Goal: Task Accomplishment & Management: Manage account settings

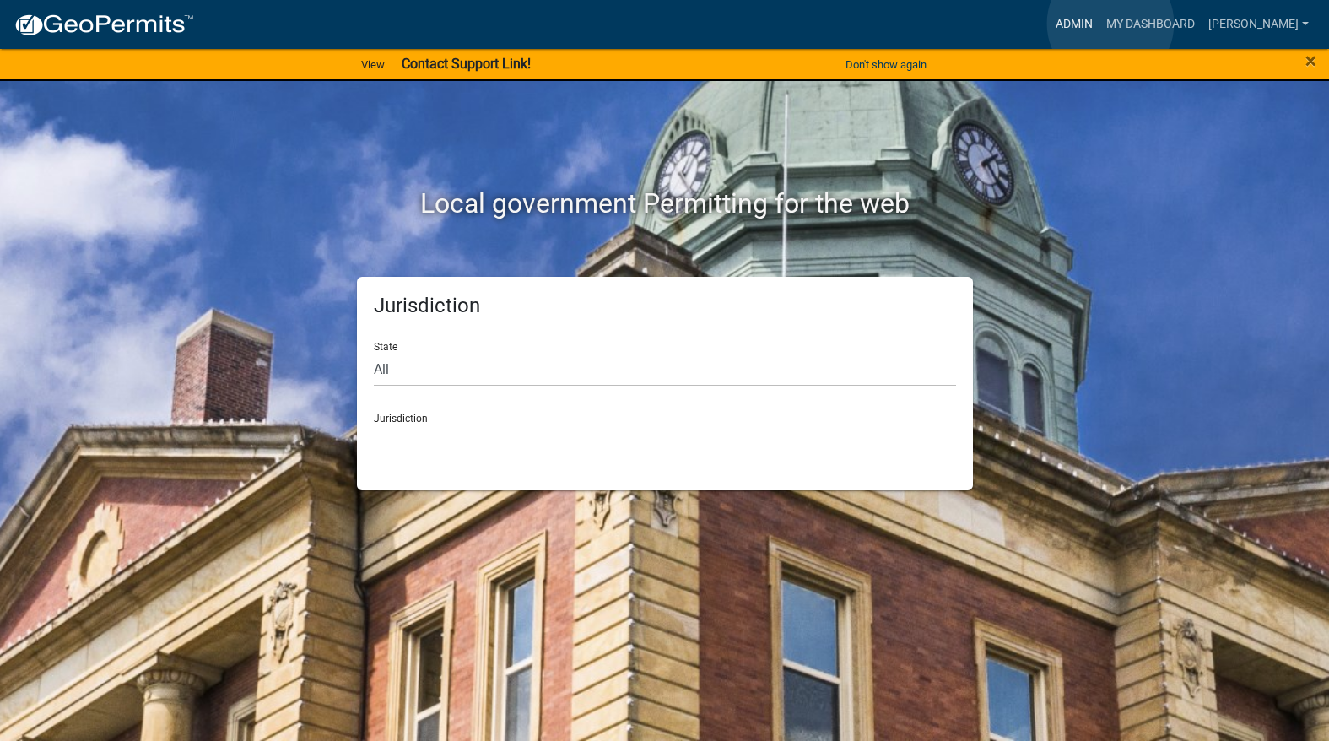
click at [1099, 23] on link "Admin" at bounding box center [1073, 24] width 51 height 32
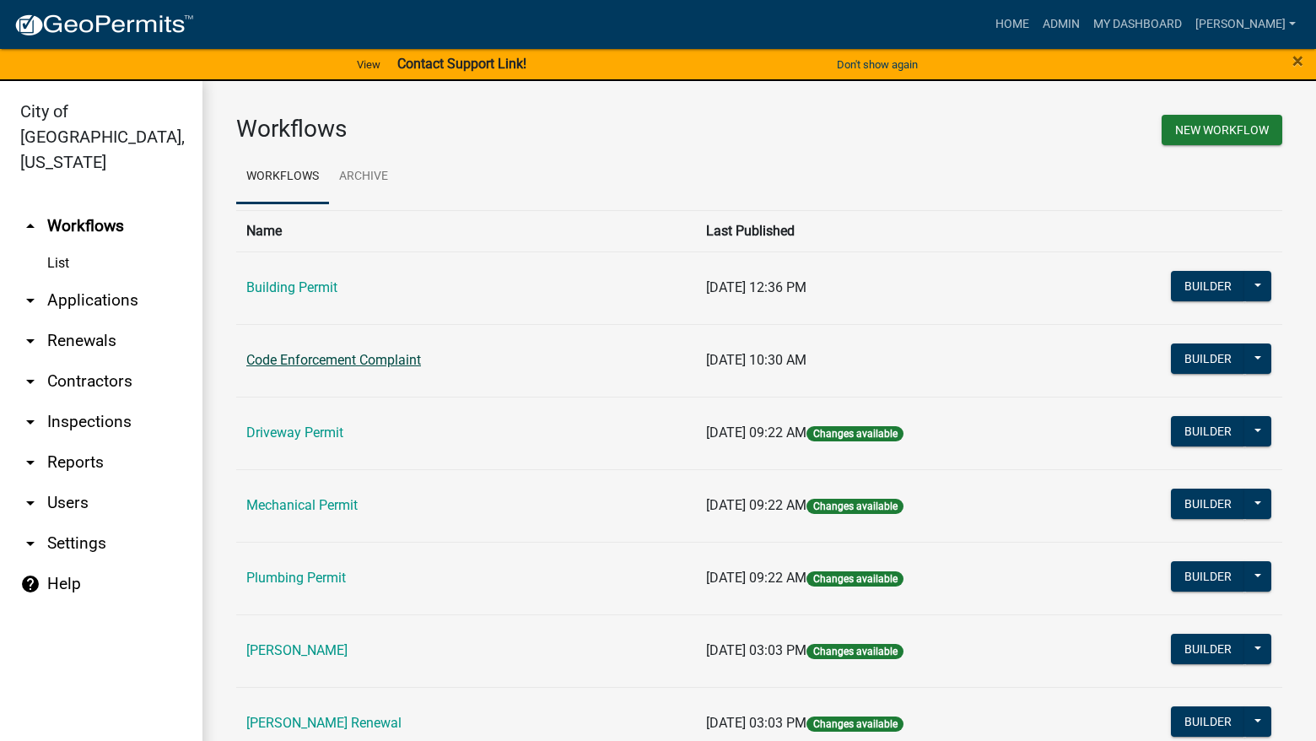
click at [315, 357] on link "Code Enforcement Complaint" at bounding box center [333, 360] width 175 height 16
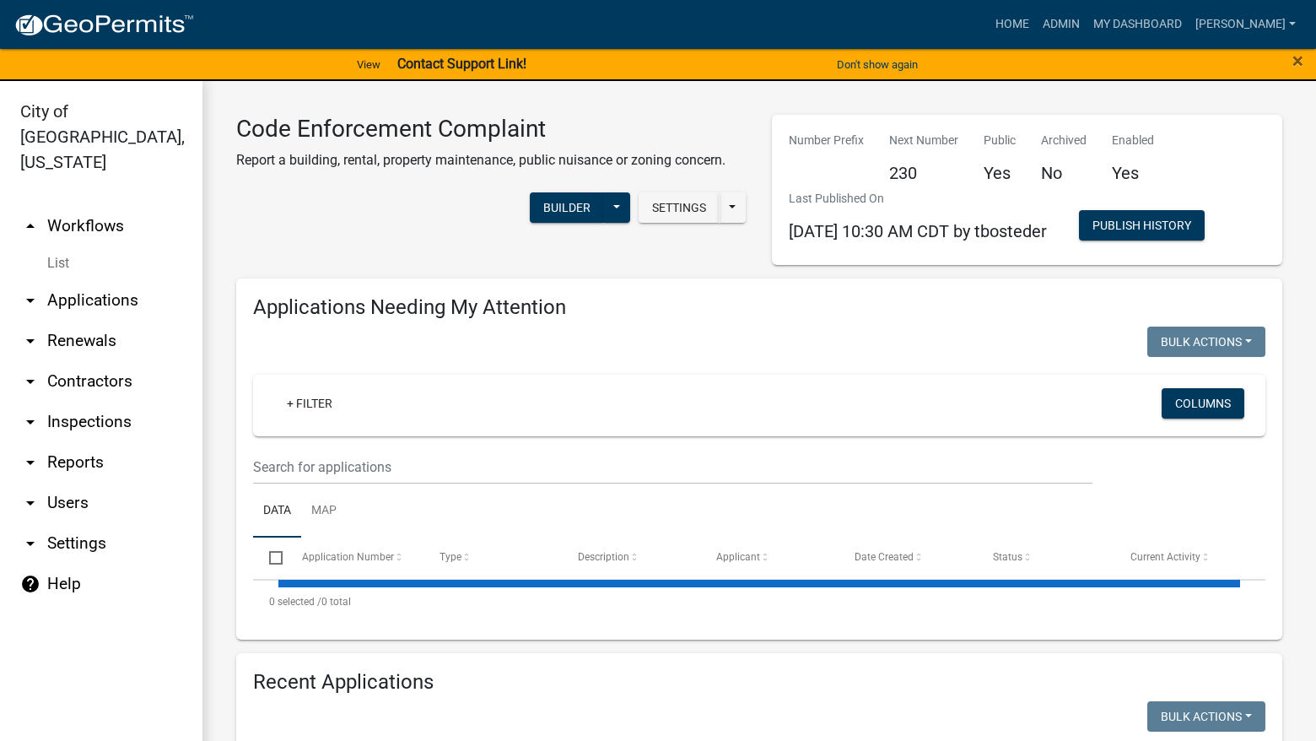
select select "3: 100"
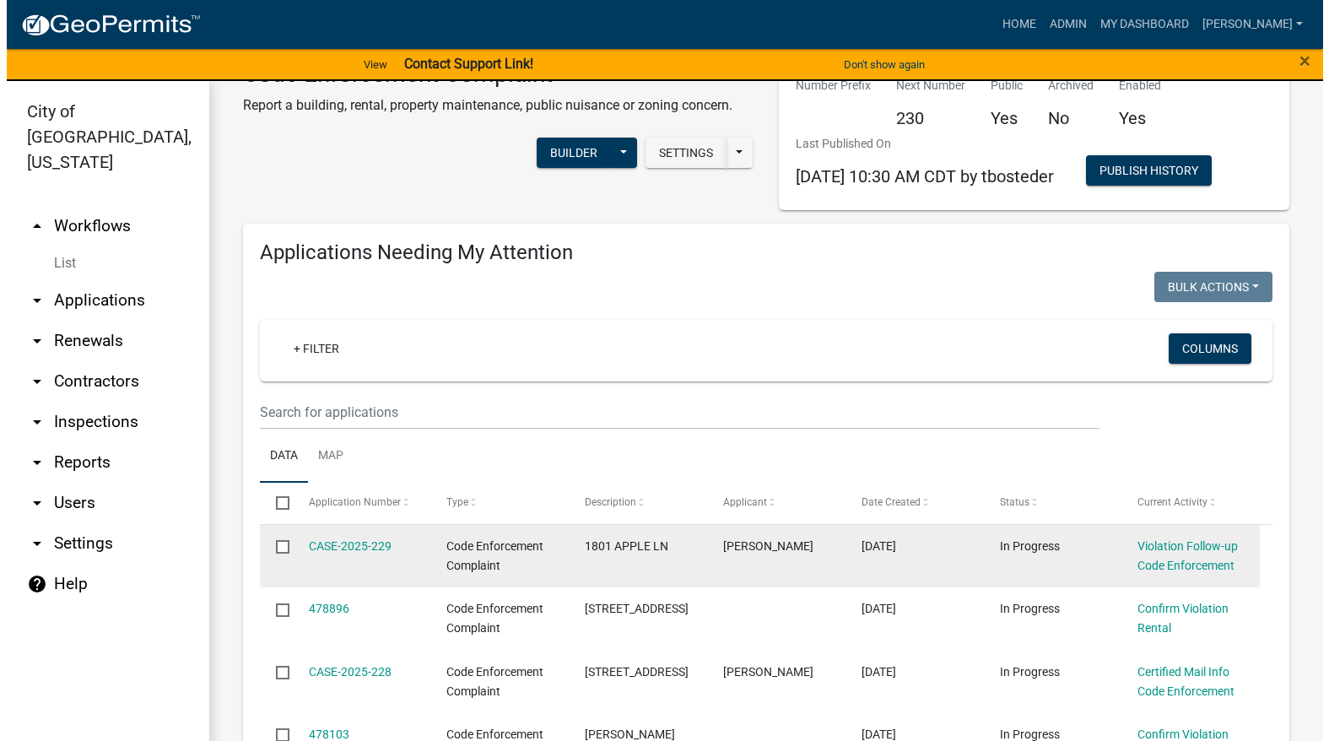
scroll to position [84, 0]
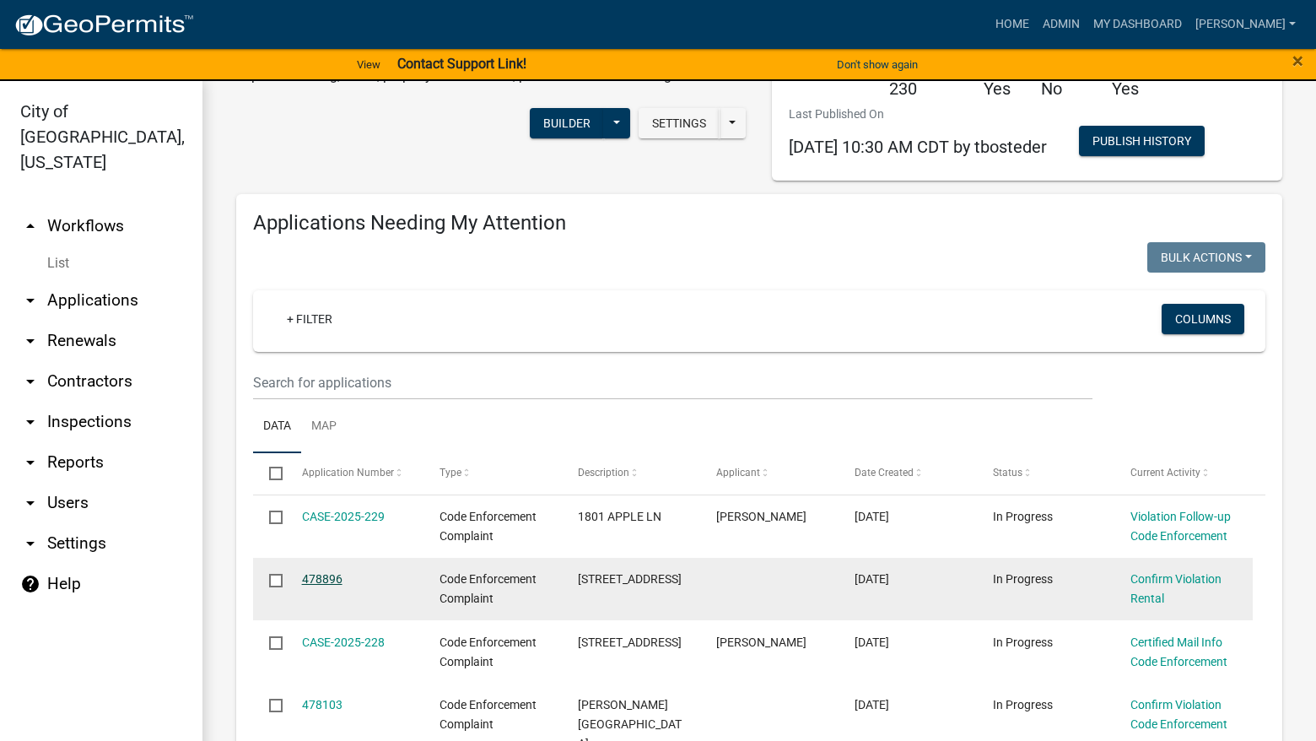
click at [324, 578] on link "478896" at bounding box center [322, 578] width 40 height 13
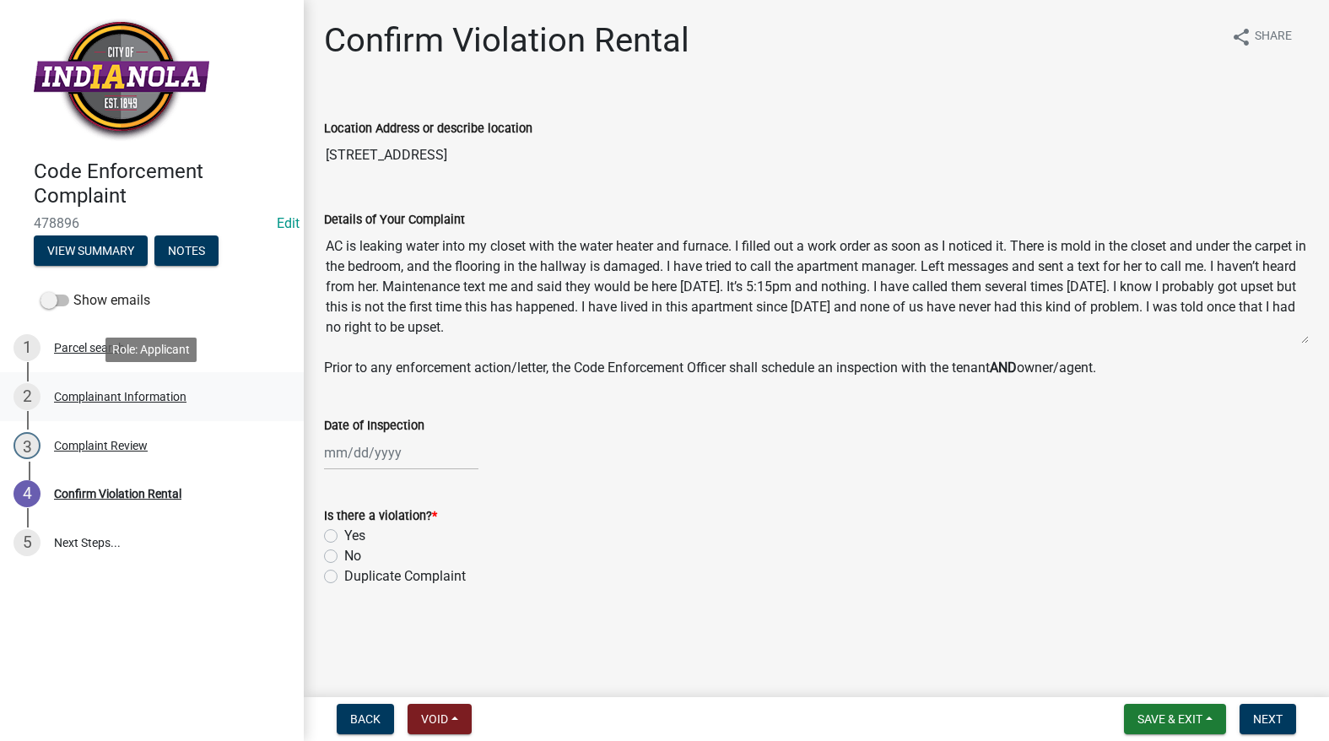
click at [146, 397] on div "Complainant Information" at bounding box center [120, 397] width 132 height 12
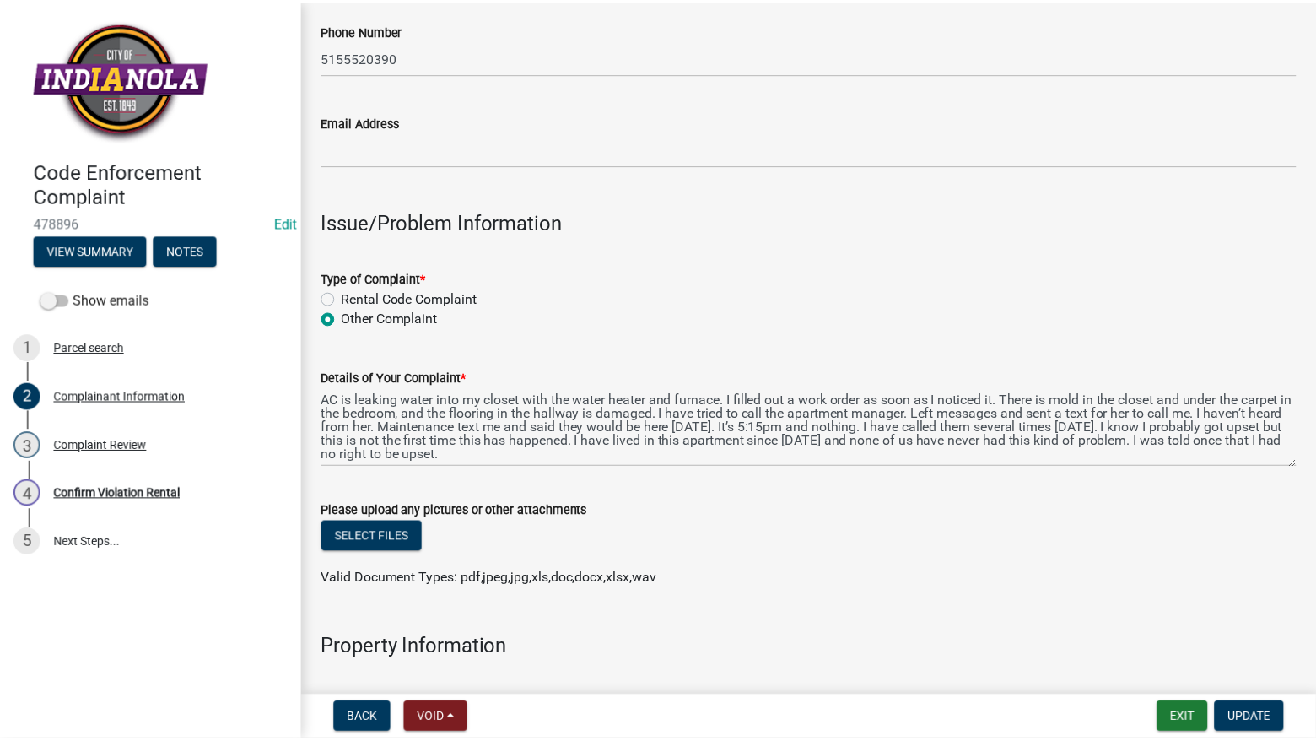
scroll to position [337, 0]
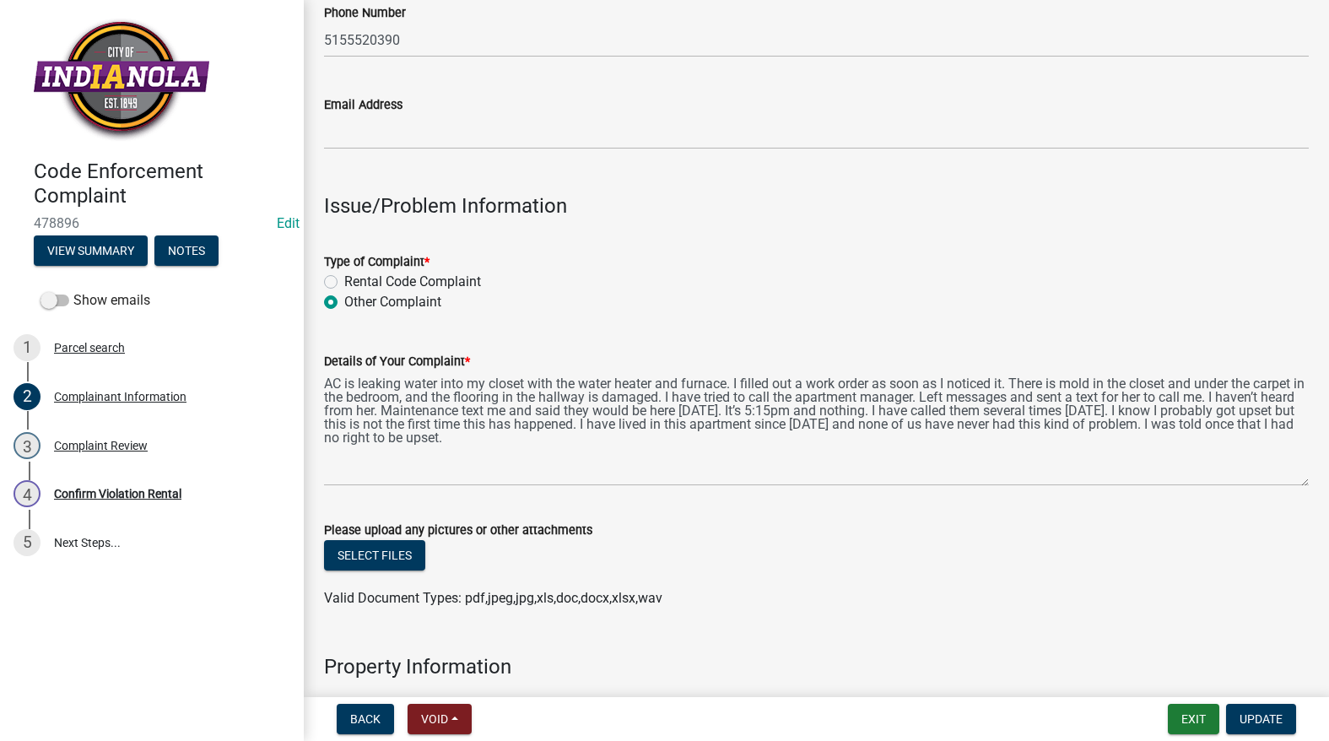
drag, startPoint x: 1291, startPoint y: 446, endPoint x: 1297, endPoint y: 482, distance: 35.9
click at [1297, 482] on div "Details of Your Complaint * AC is leaking water into my closet with the water h…" at bounding box center [816, 406] width 1010 height 159
click at [1194, 724] on button "Exit" at bounding box center [1192, 718] width 51 height 30
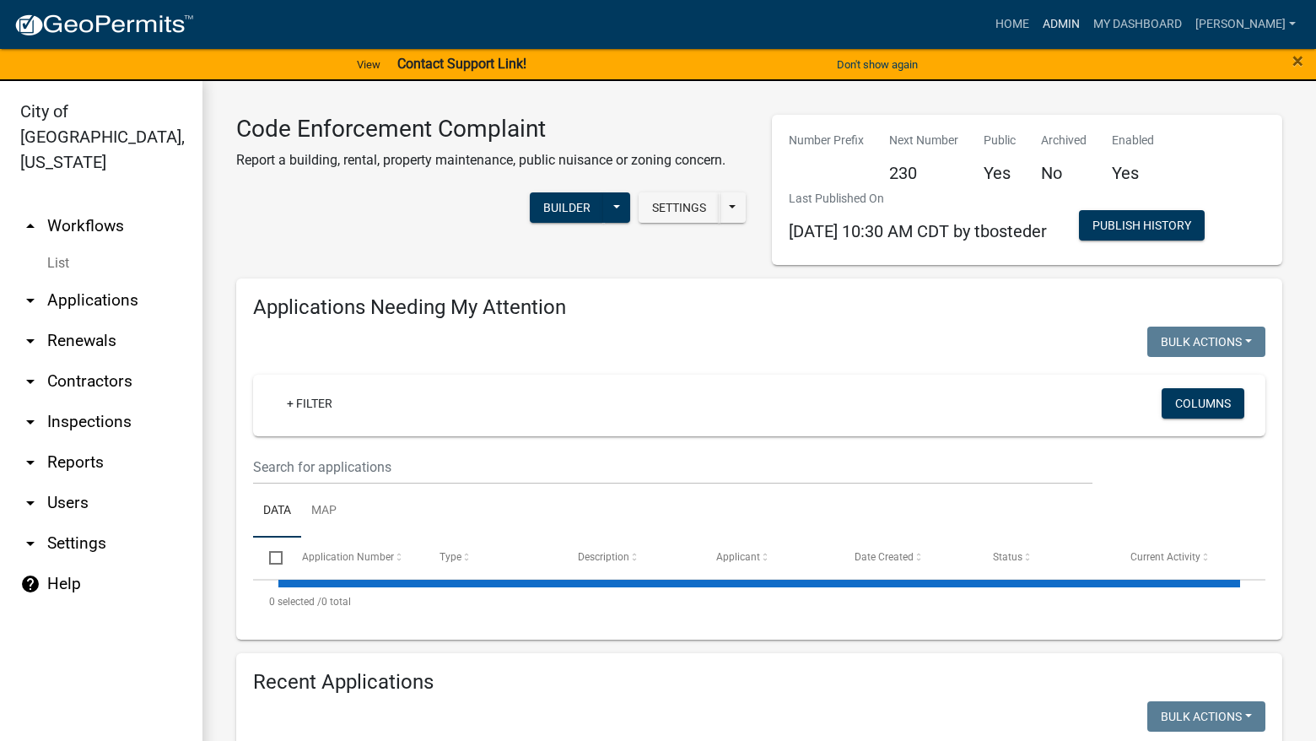
select select "3: 100"
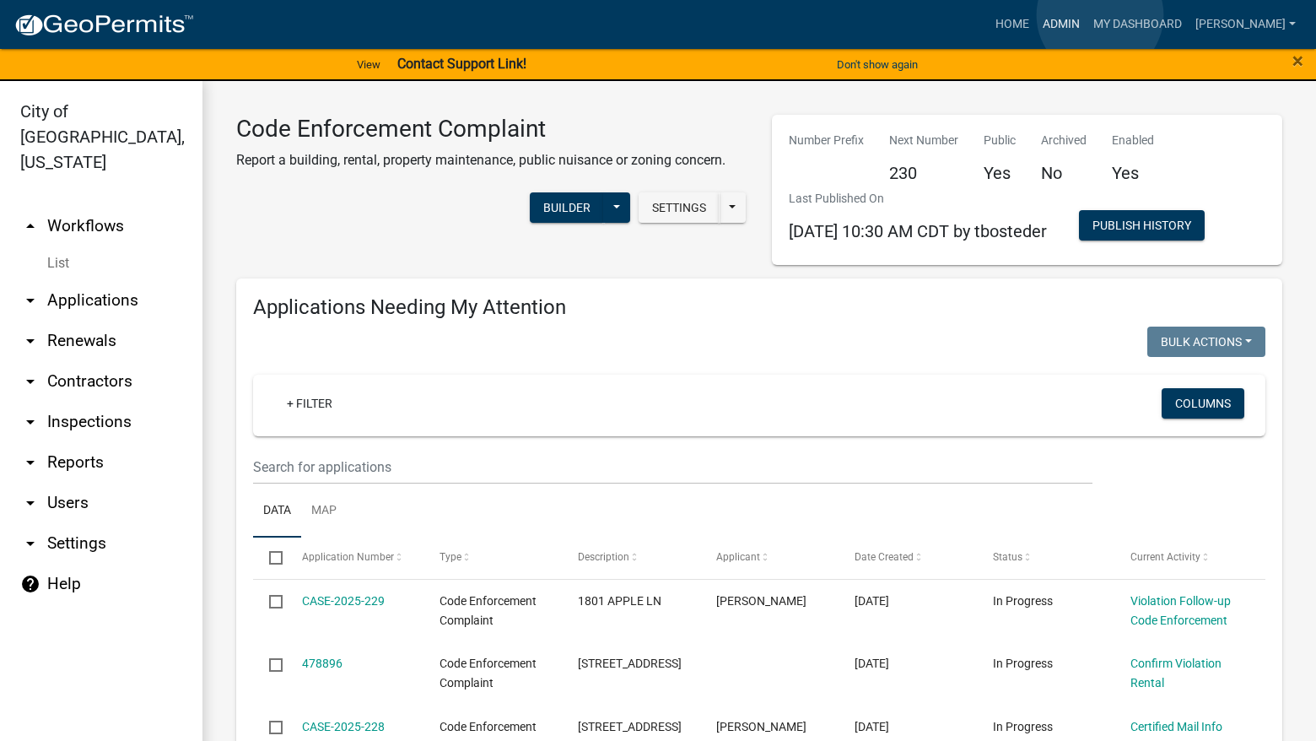
click at [1086, 15] on link "Admin" at bounding box center [1061, 24] width 51 height 32
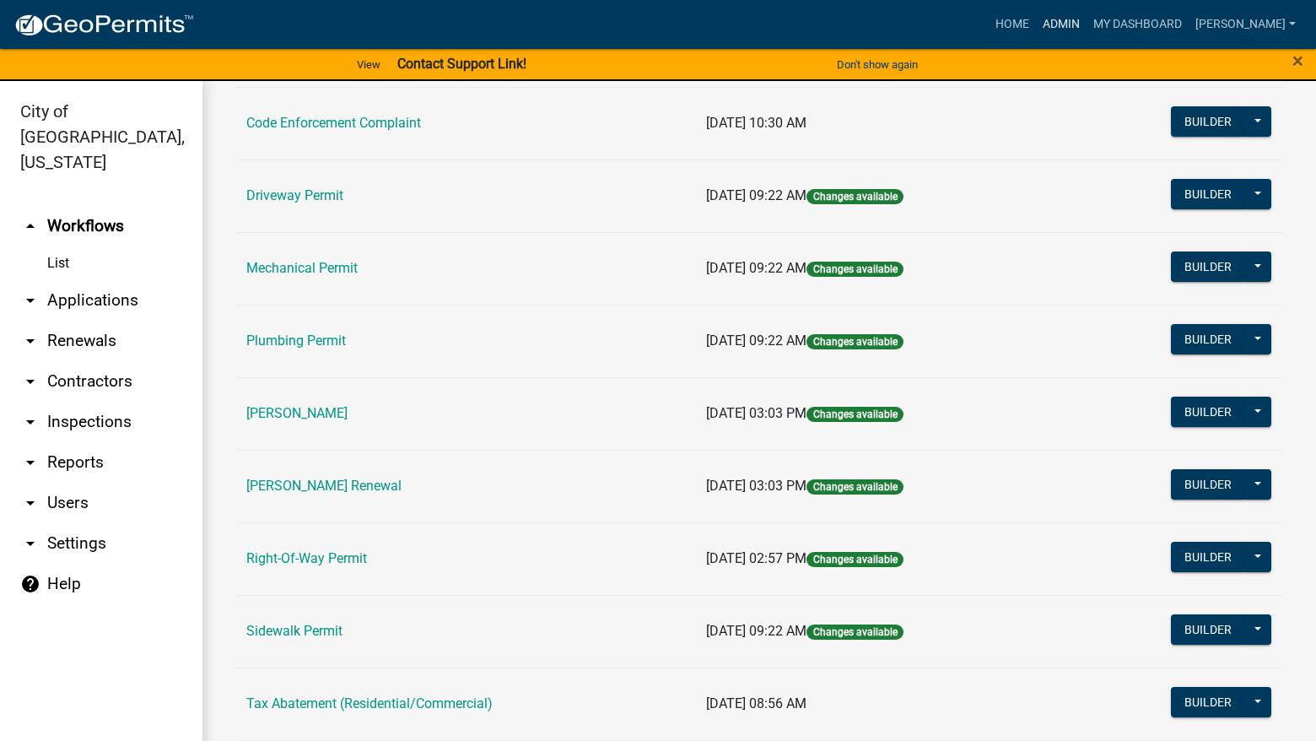
scroll to position [253, 0]
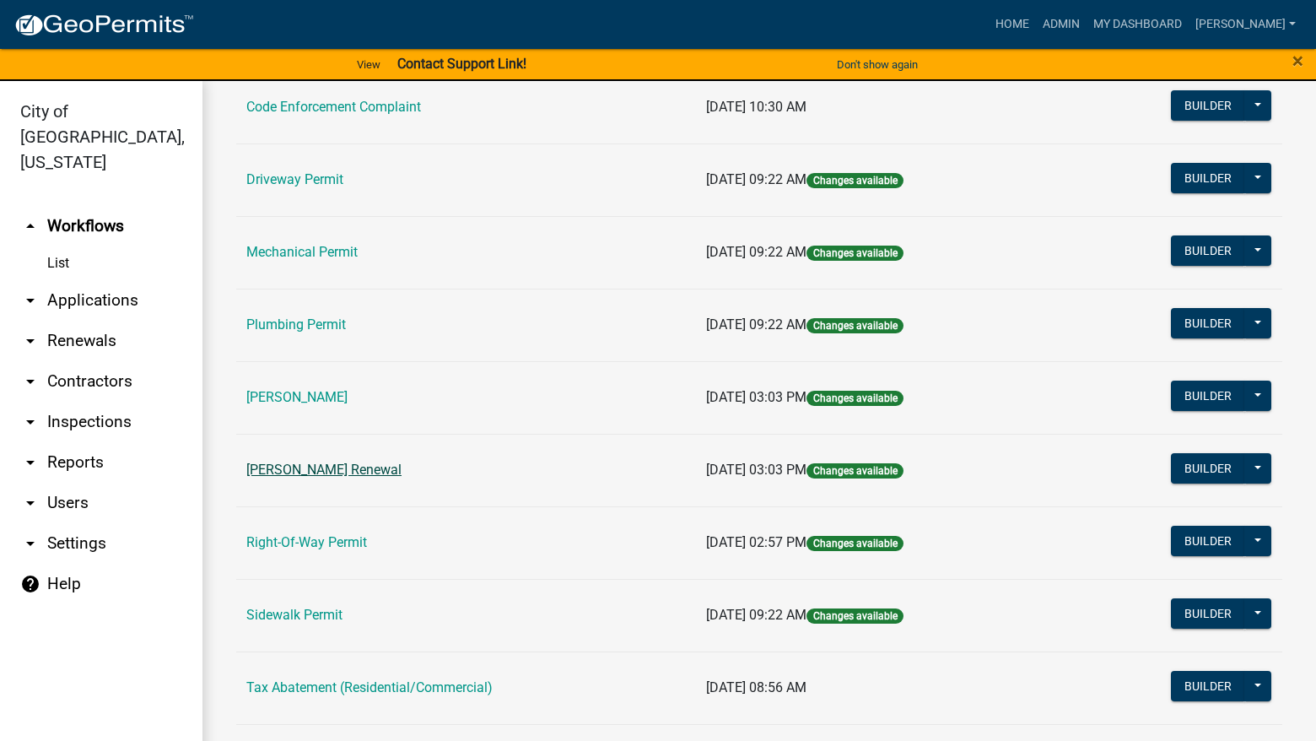
click at [322, 469] on link "[PERSON_NAME] Renewal" at bounding box center [323, 469] width 155 height 16
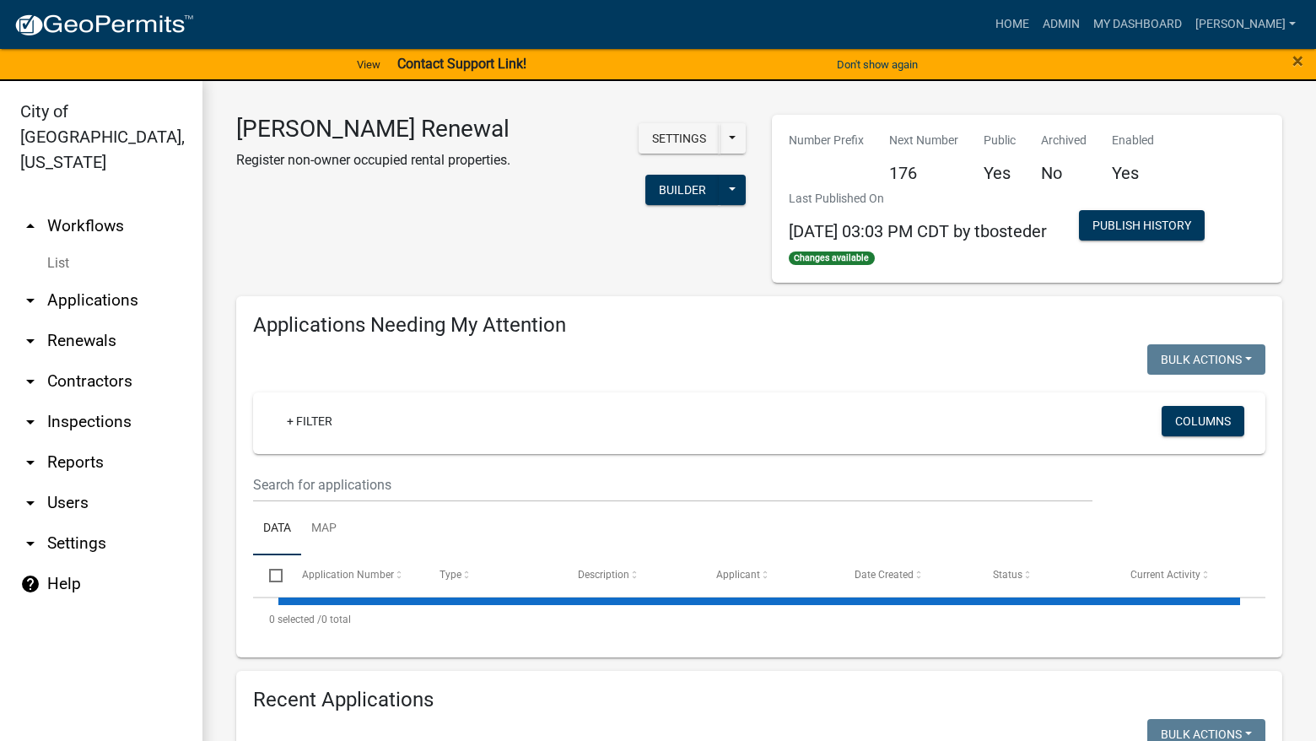
select select "3: 100"
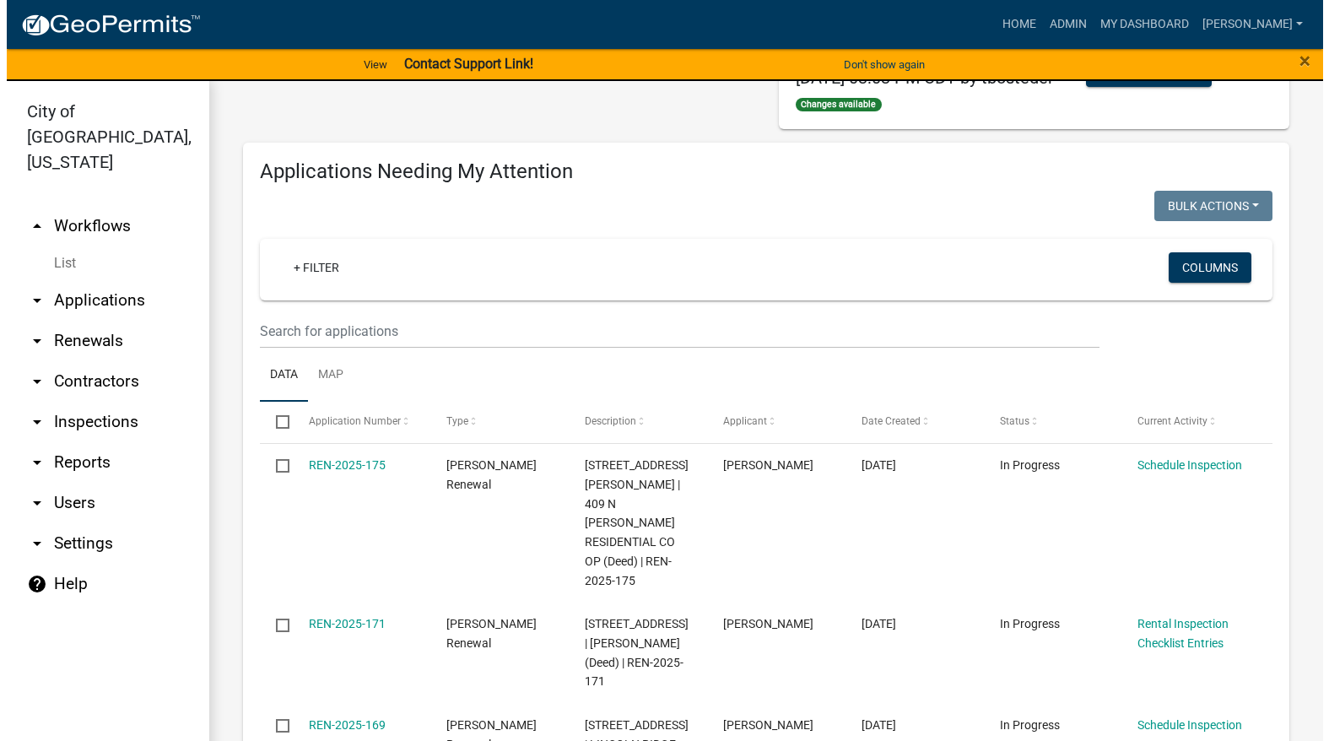
scroll to position [169, 0]
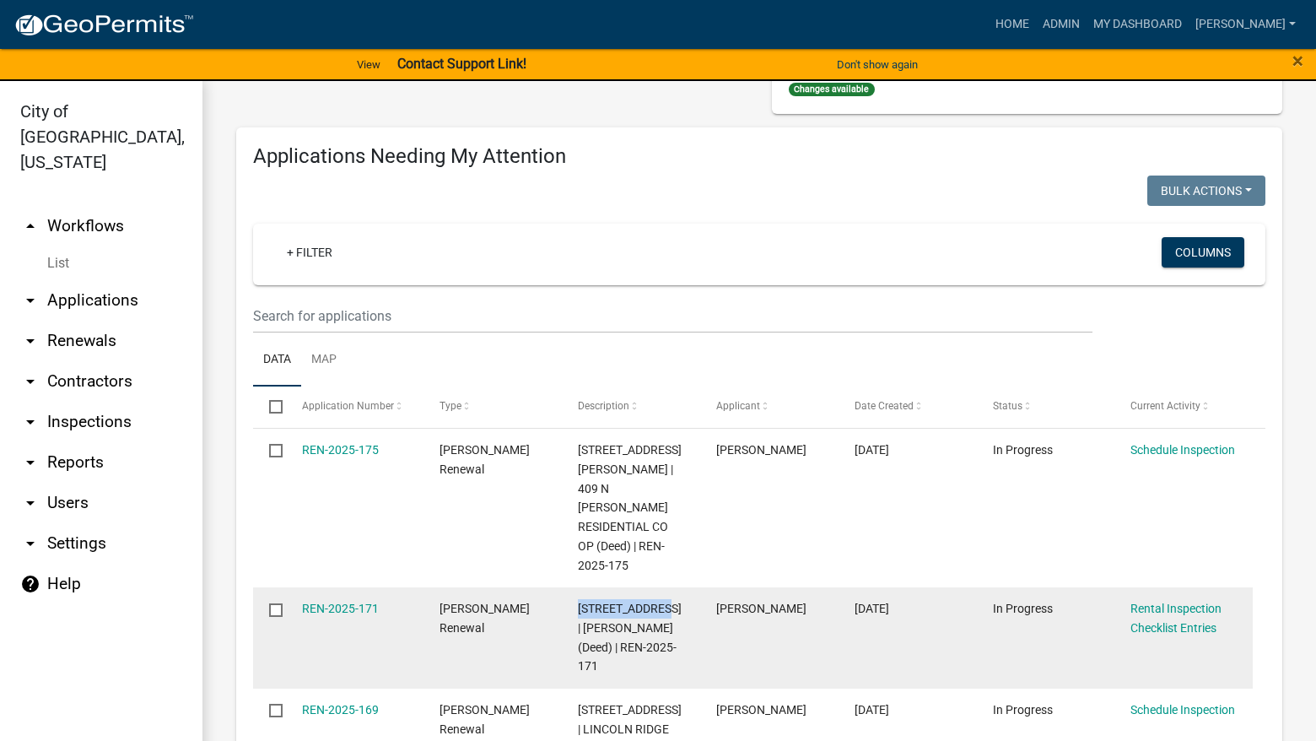
drag, startPoint x: 656, startPoint y: 568, endPoint x: 575, endPoint y: 569, distance: 81.0
click at [575, 587] on datatable-body-cell "[STREET_ADDRESS] | [PERSON_NAME] (Deed) | REN-2025-171" at bounding box center [631, 637] width 138 height 101
click at [341, 601] on link "REN-2025-171" at bounding box center [340, 607] width 77 height 13
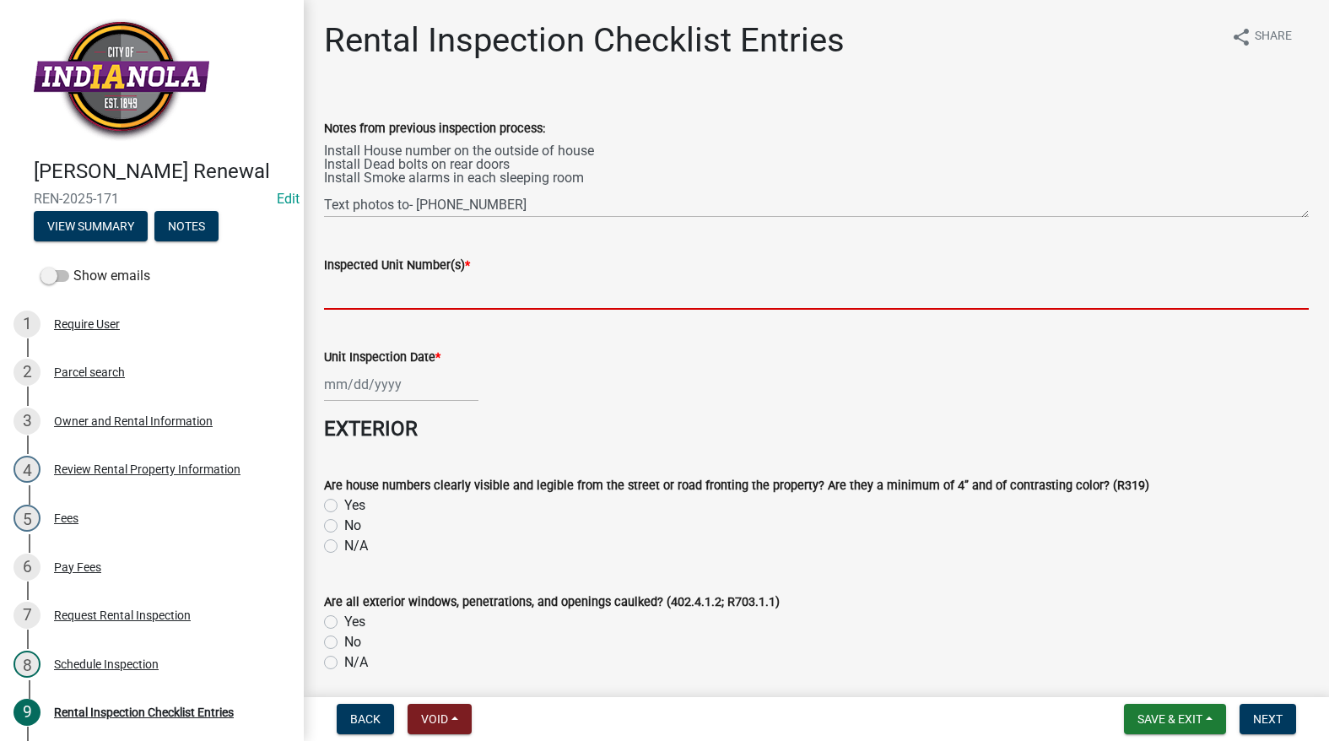
click at [361, 293] on input "Inspected Unit Number(s) *" at bounding box center [816, 292] width 984 height 35
paste input "812 W 1ST AVE"
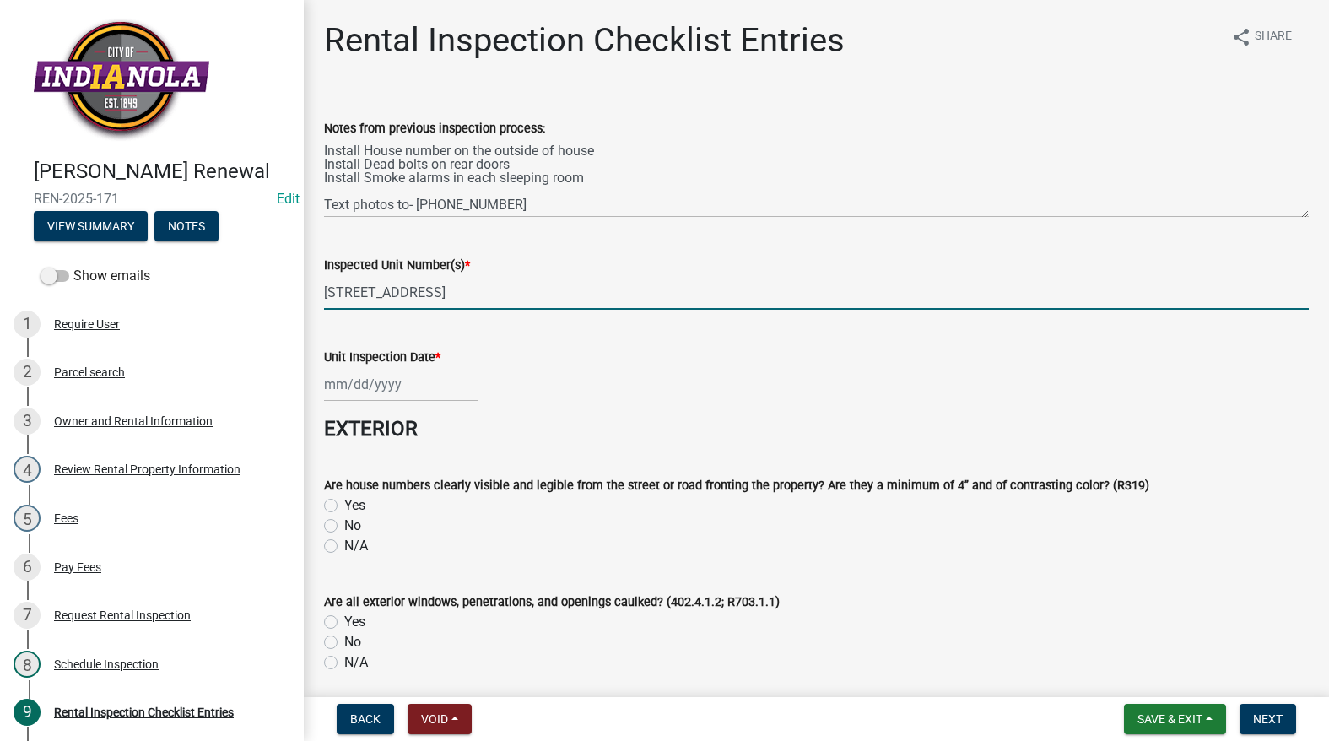
type input "812 W 1ST AVE"
click at [391, 389] on div at bounding box center [401, 384] width 154 height 35
select select "9"
select select "2025"
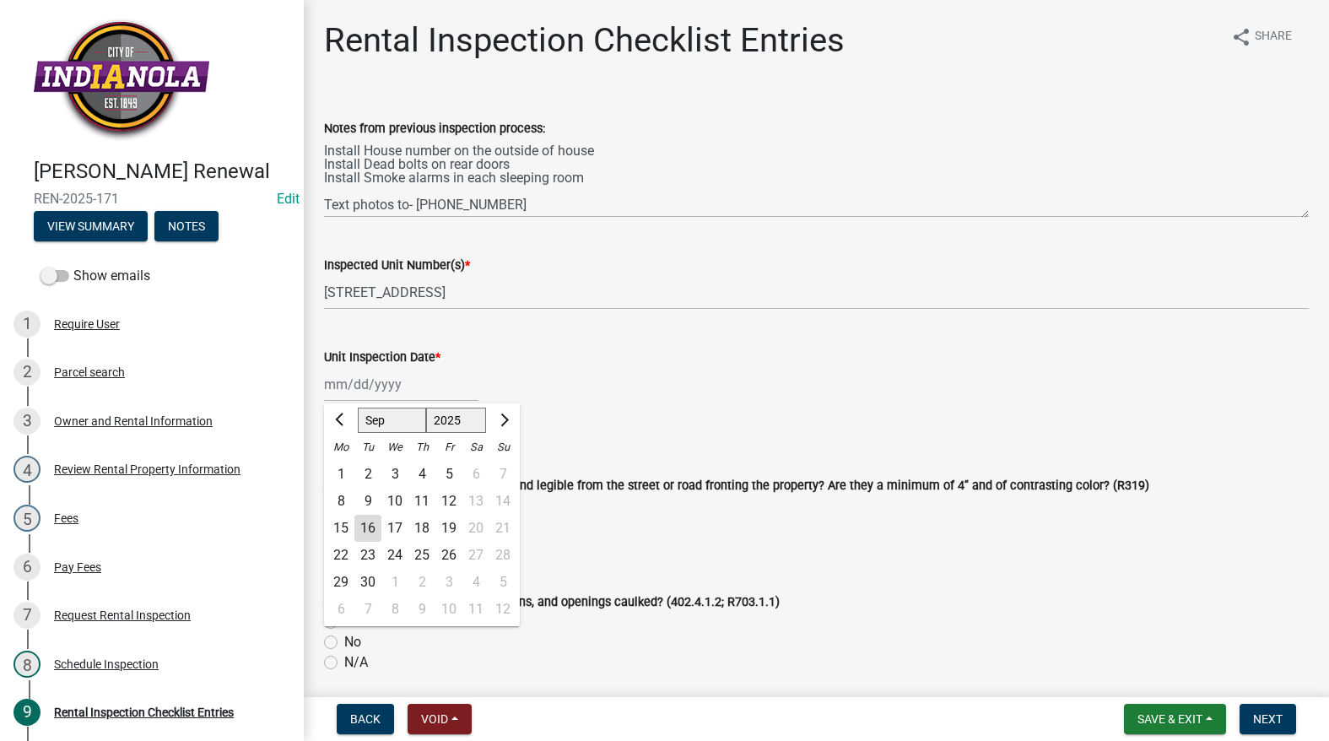
click at [362, 531] on div "16" at bounding box center [367, 528] width 27 height 27
type input "09/16/2025"
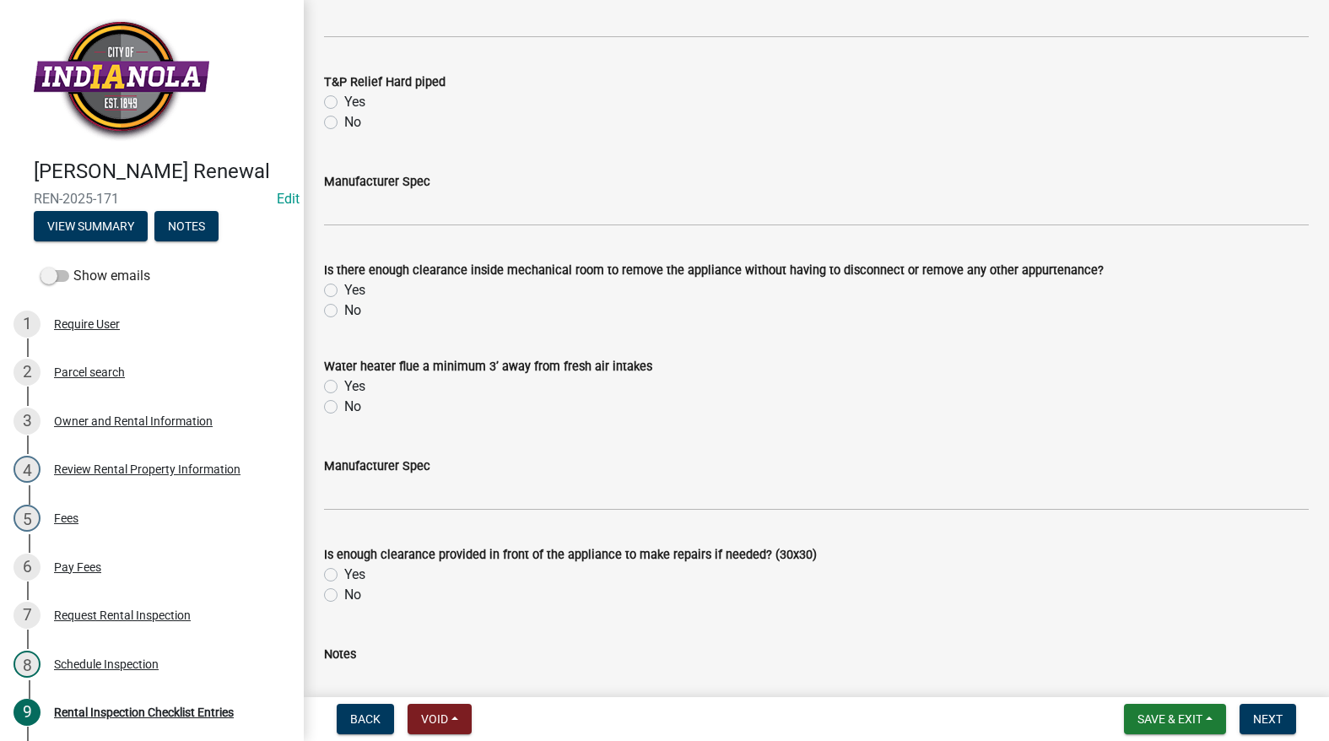
scroll to position [7595, 0]
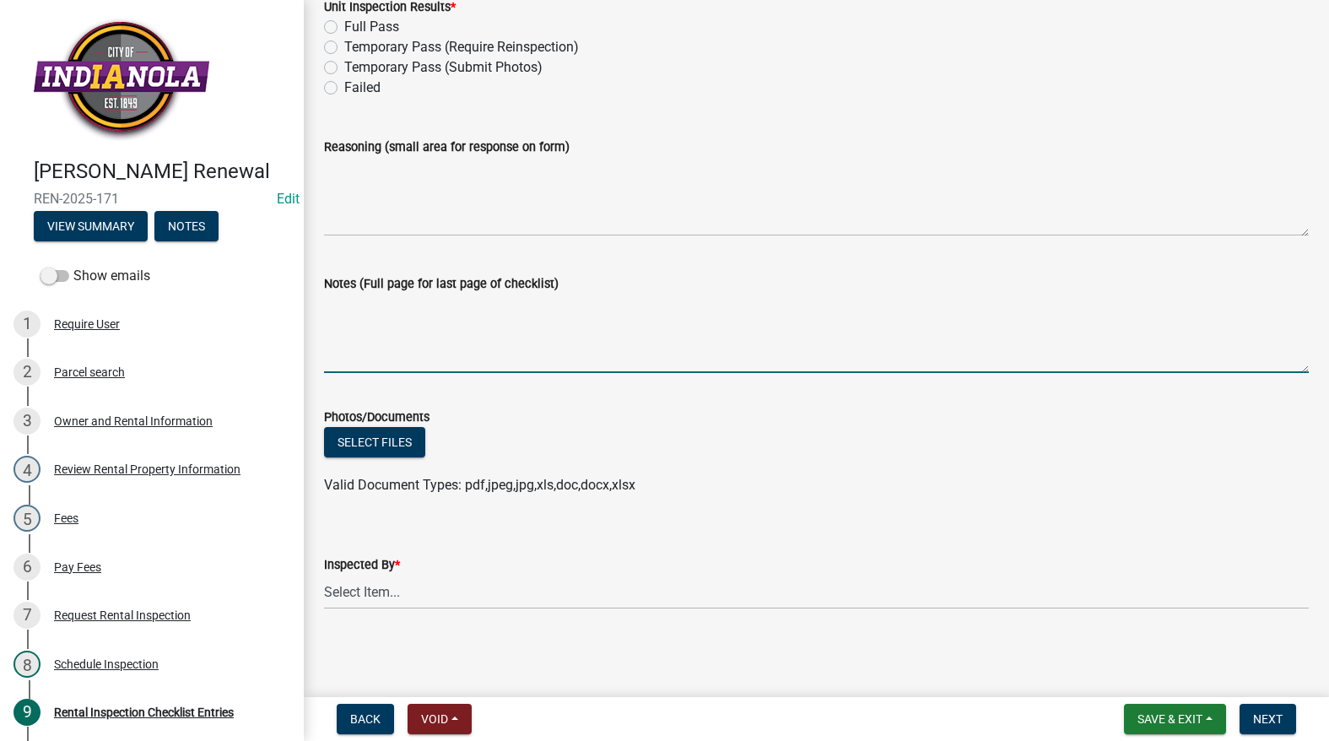
click at [415, 344] on textarea "Notes (Full page for last page of checklist)" at bounding box center [816, 333] width 984 height 79
click at [713, 299] on textarea "Install C0 detector in mechanical room (basement)" at bounding box center [816, 333] width 984 height 79
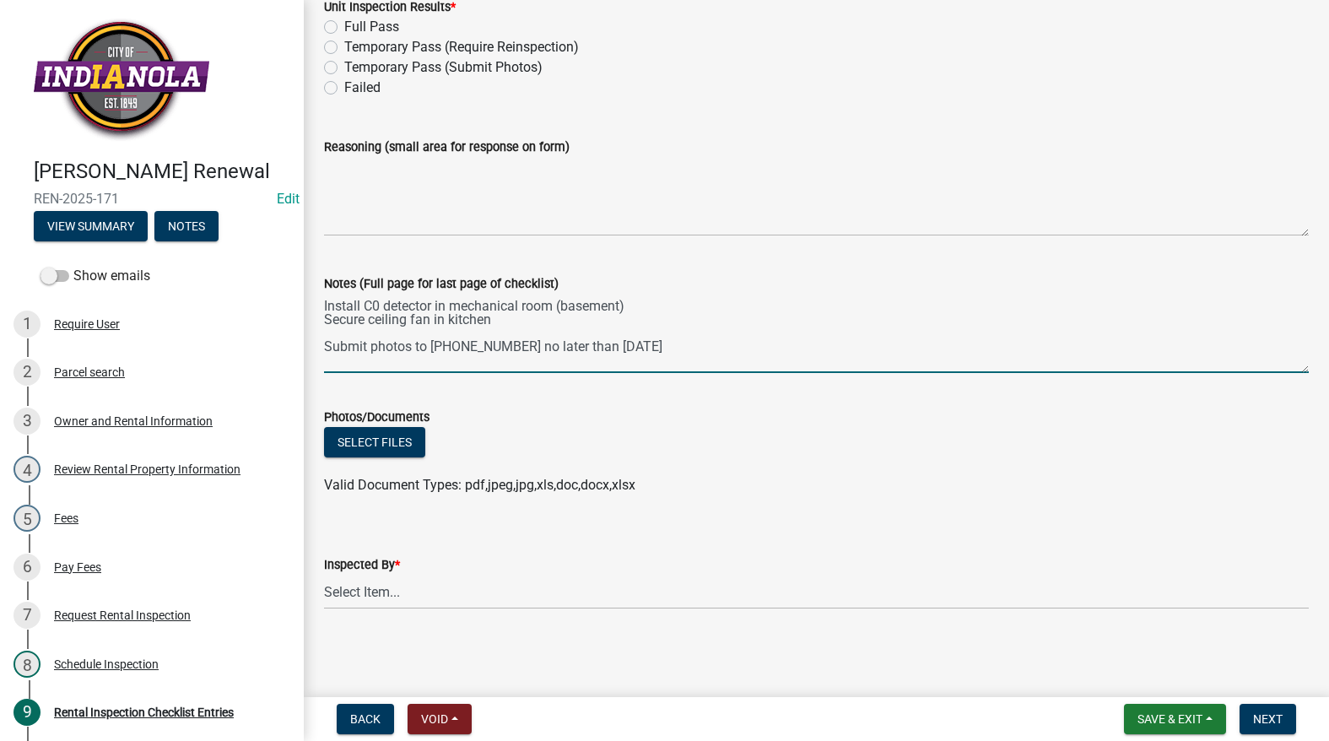
type textarea "Install C0 detector in mechanical room (basement) Secure ceiling fan in kitchen…"
click at [428, 605] on select "Select Item... Timothy Little Michael Visser Tara Bosteder" at bounding box center [816, 591] width 984 height 35
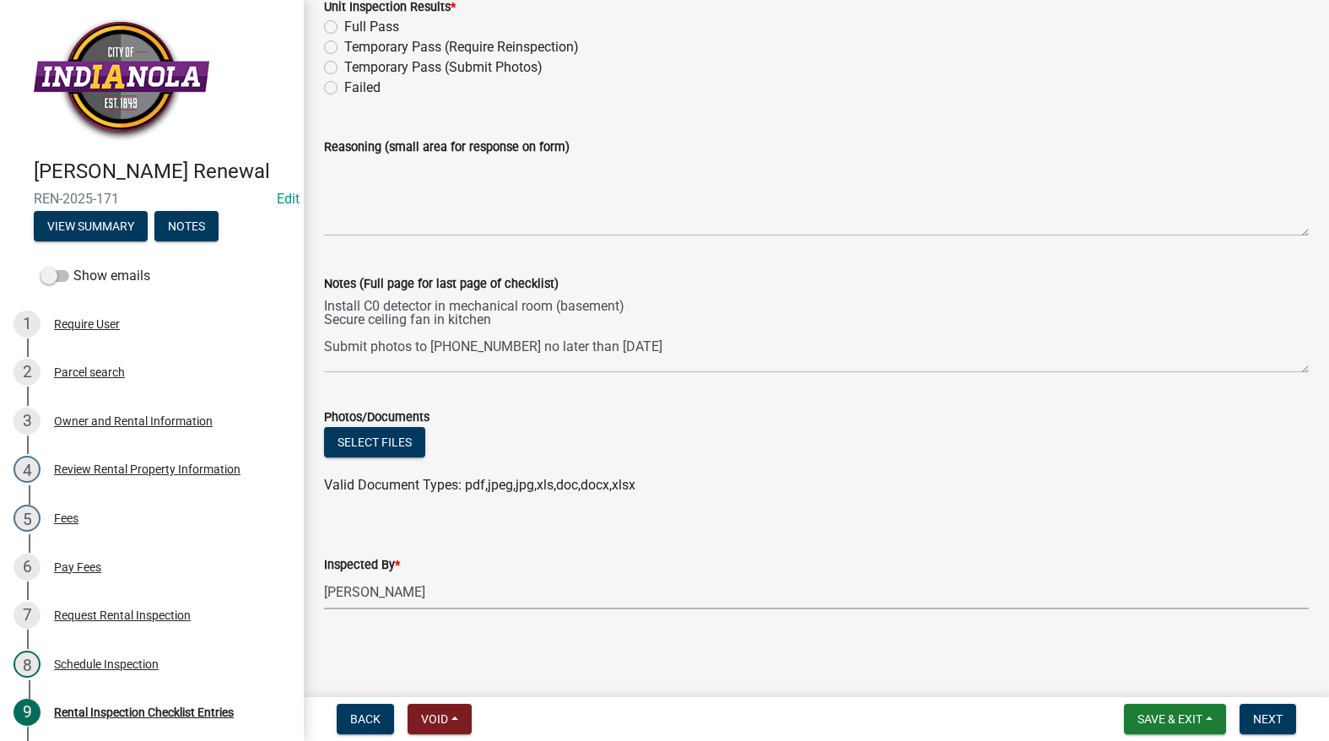
click at [324, 574] on select "Select Item... Timothy Little Michael Visser Tara Bosteder" at bounding box center [816, 591] width 984 height 35
select select "3237a74e-59b5-424e-94fe-d72df491538c"
click at [344, 88] on label "Failed" at bounding box center [362, 88] width 36 height 20
click at [344, 88] on input "Failed" at bounding box center [349, 83] width 11 height 11
radio input "true"
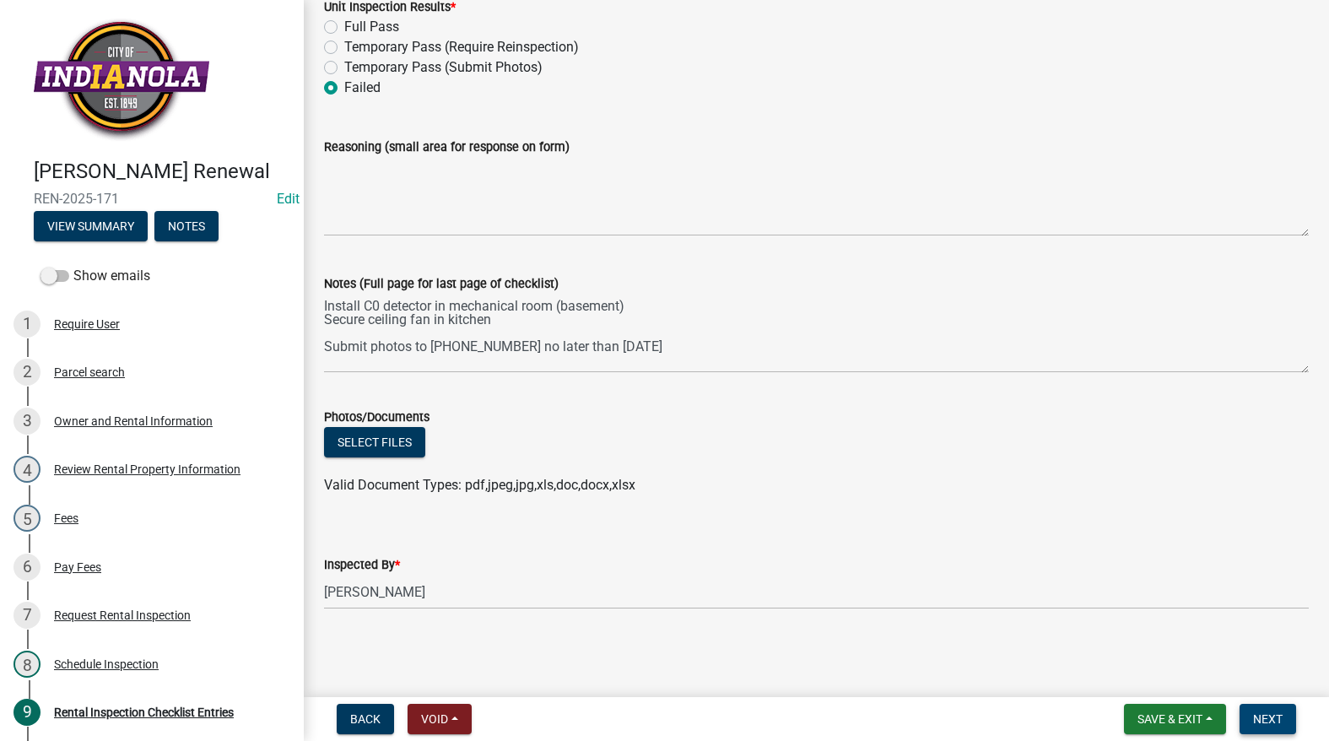
click at [1266, 719] on span "Next" at bounding box center [1268, 718] width 30 height 13
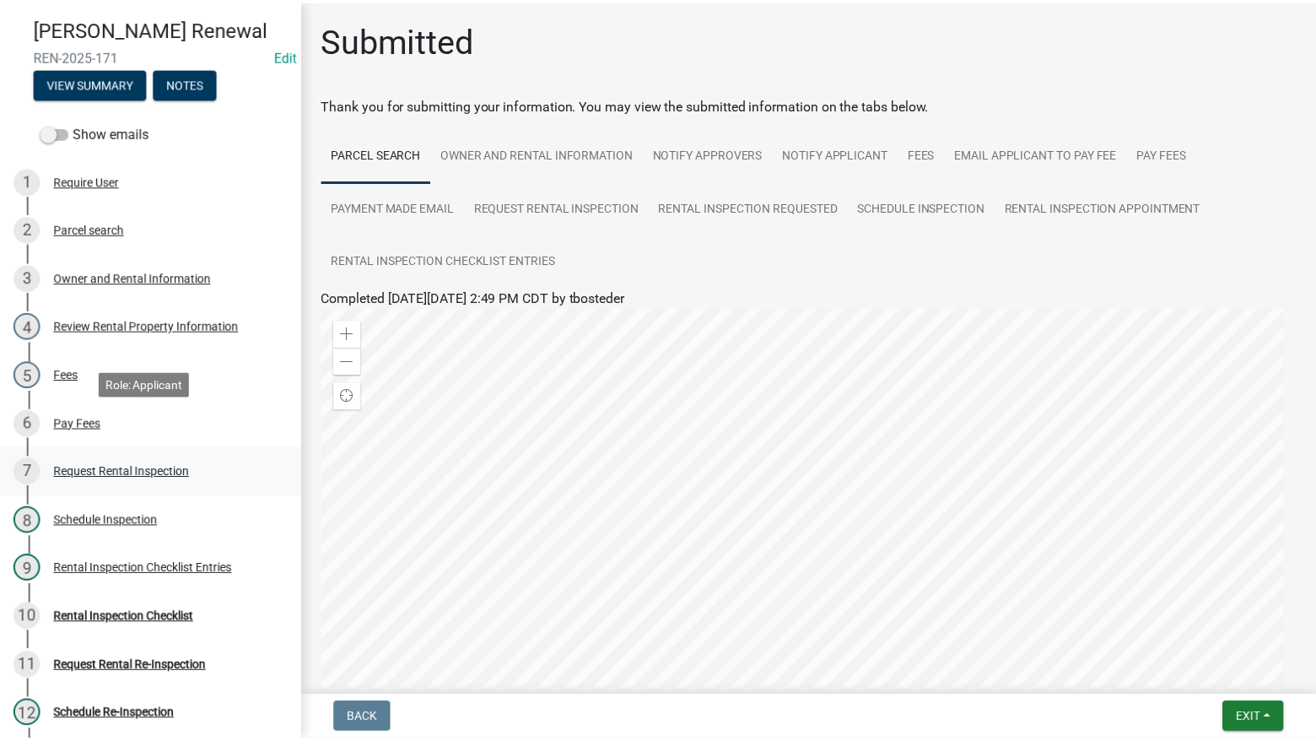
scroll to position [469, 0]
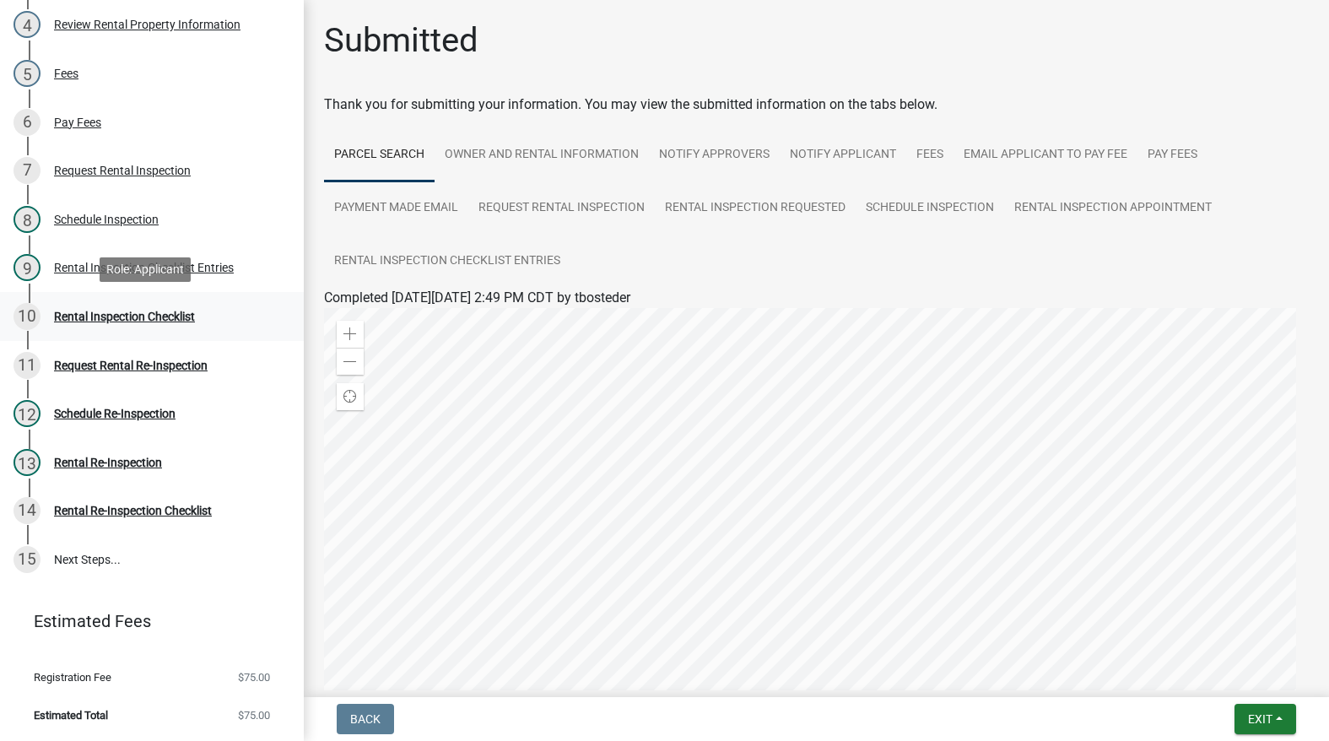
click at [127, 315] on div "Rental Inspection Checklist" at bounding box center [124, 316] width 141 height 12
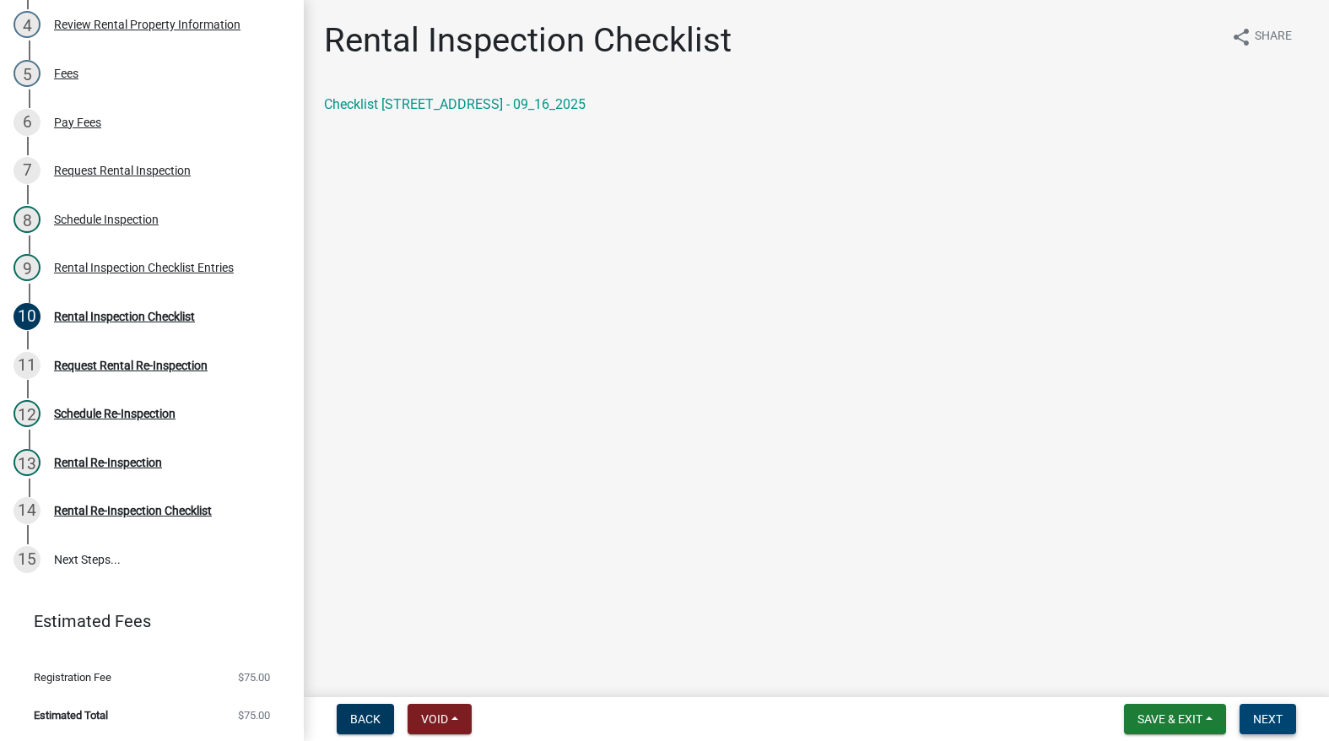
drag, startPoint x: 1275, startPoint y: 714, endPoint x: 1255, endPoint y: 708, distance: 20.3
click at [1274, 712] on span "Next" at bounding box center [1268, 718] width 30 height 13
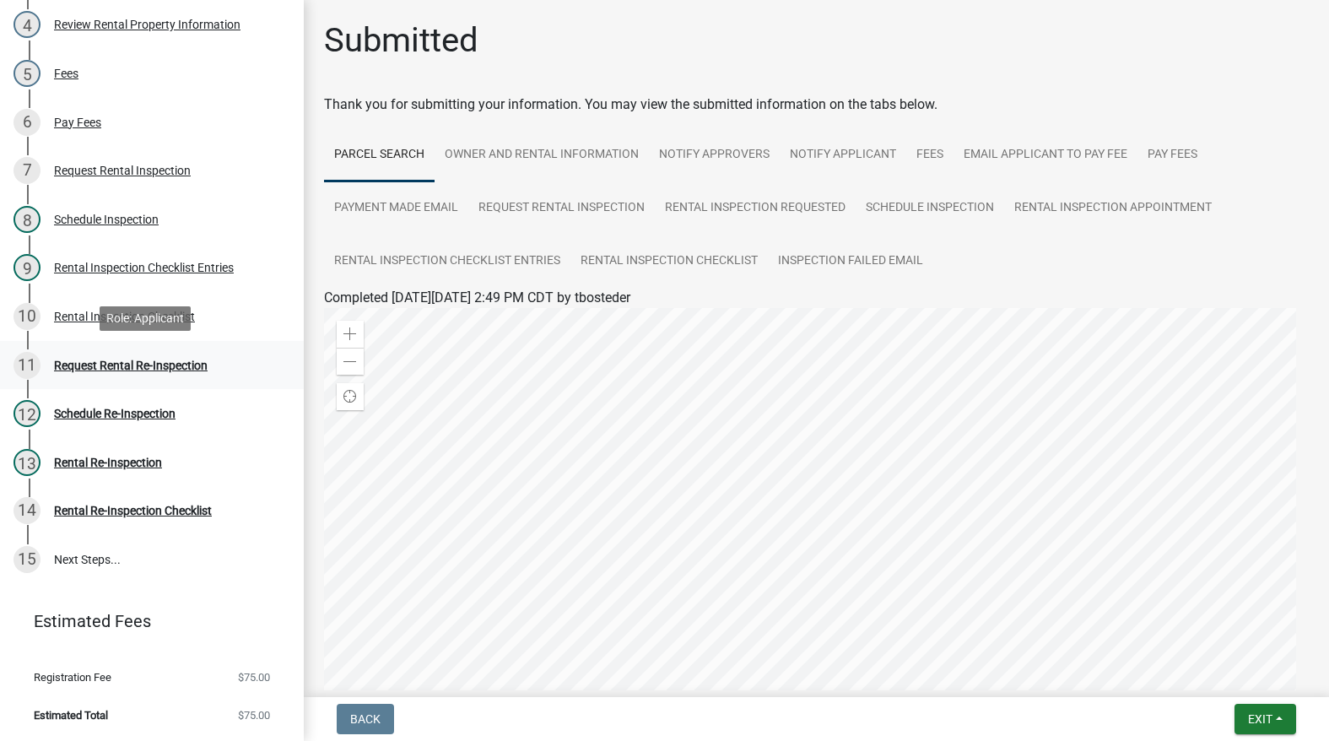
click at [188, 352] on div "11 Request Rental Re-Inspection" at bounding box center [144, 365] width 263 height 27
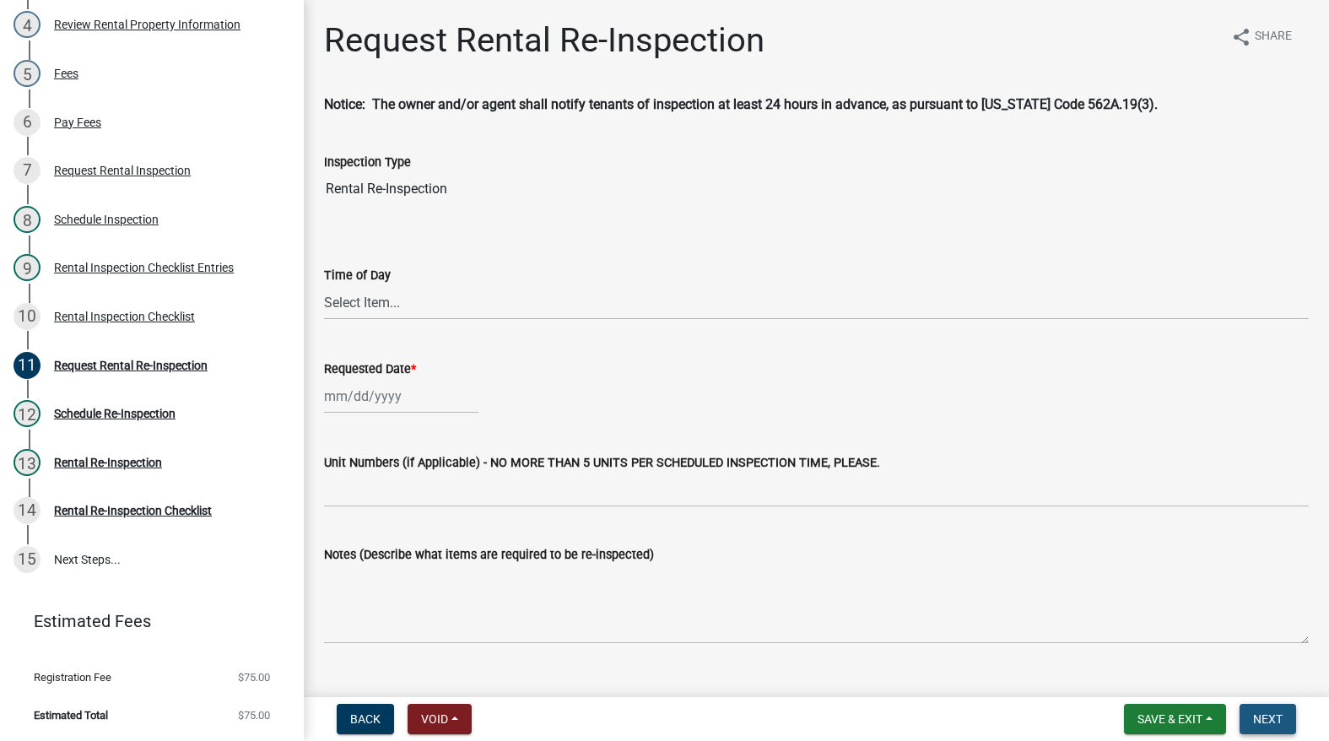
click at [1279, 720] on span "Next" at bounding box center [1268, 718] width 30 height 13
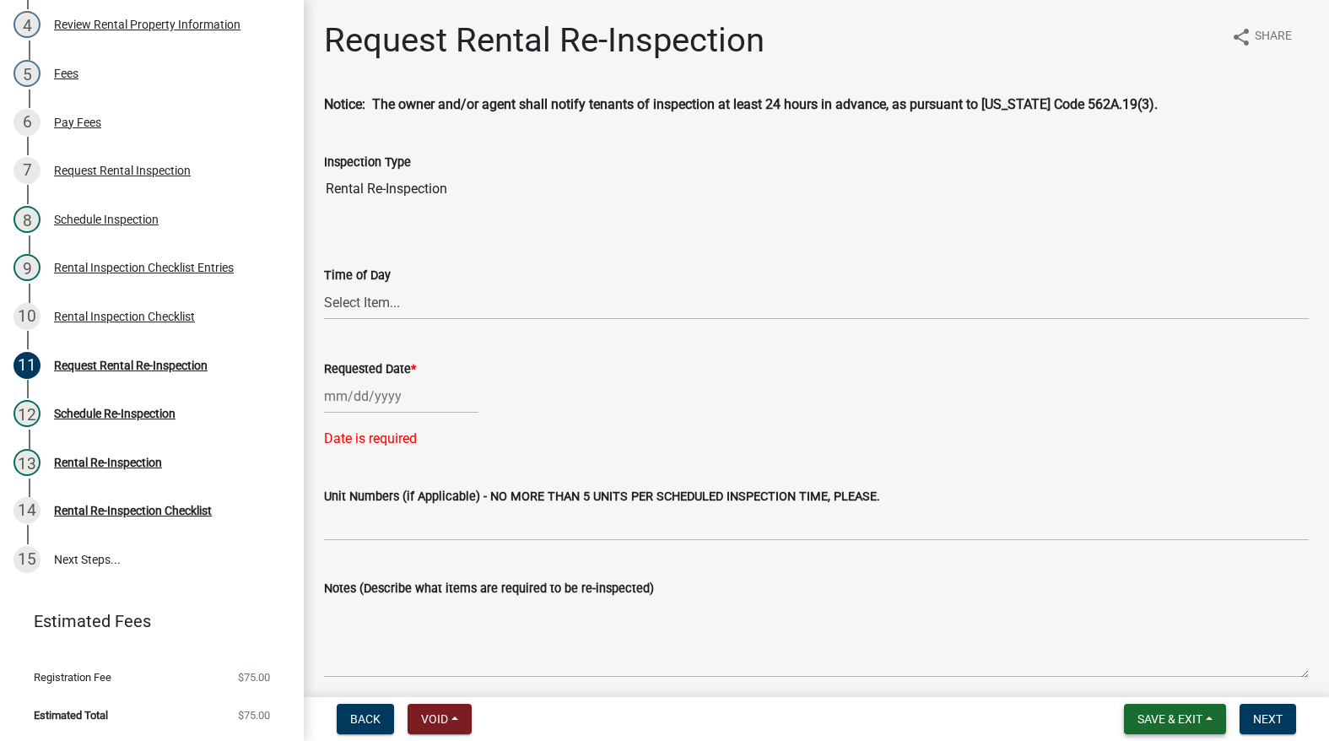
click at [1197, 725] on span "Save & Exit" at bounding box center [1169, 718] width 65 height 13
click at [1163, 672] on button "Save & Exit" at bounding box center [1158, 675] width 135 height 40
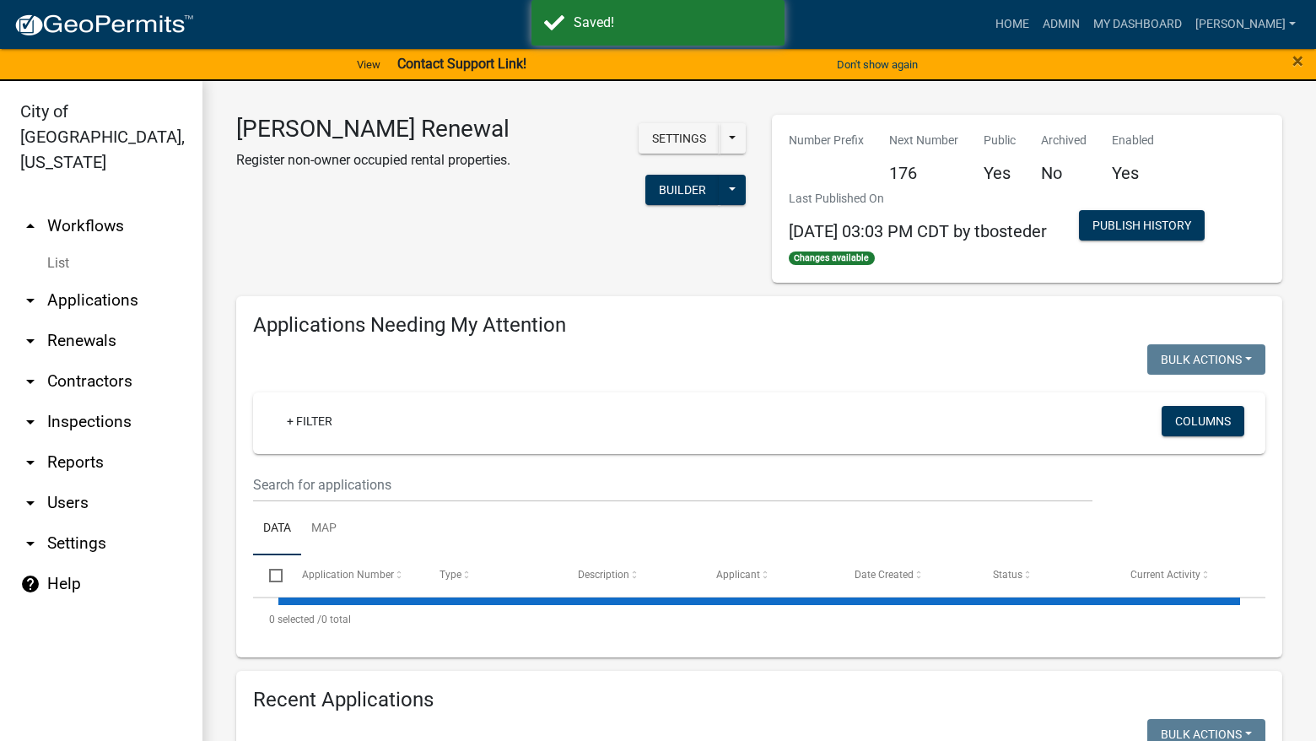
select select "3: 100"
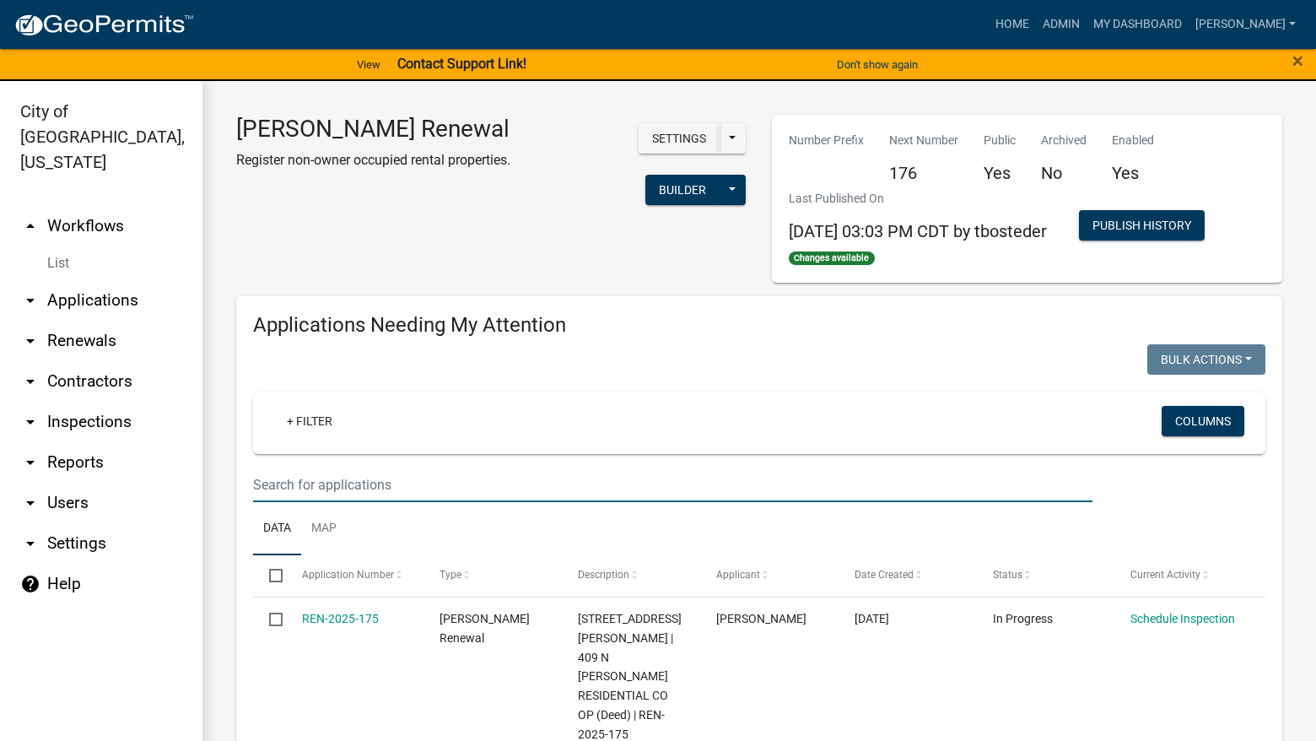
click at [709, 473] on input "text" at bounding box center [672, 484] width 839 height 35
type input "schedule"
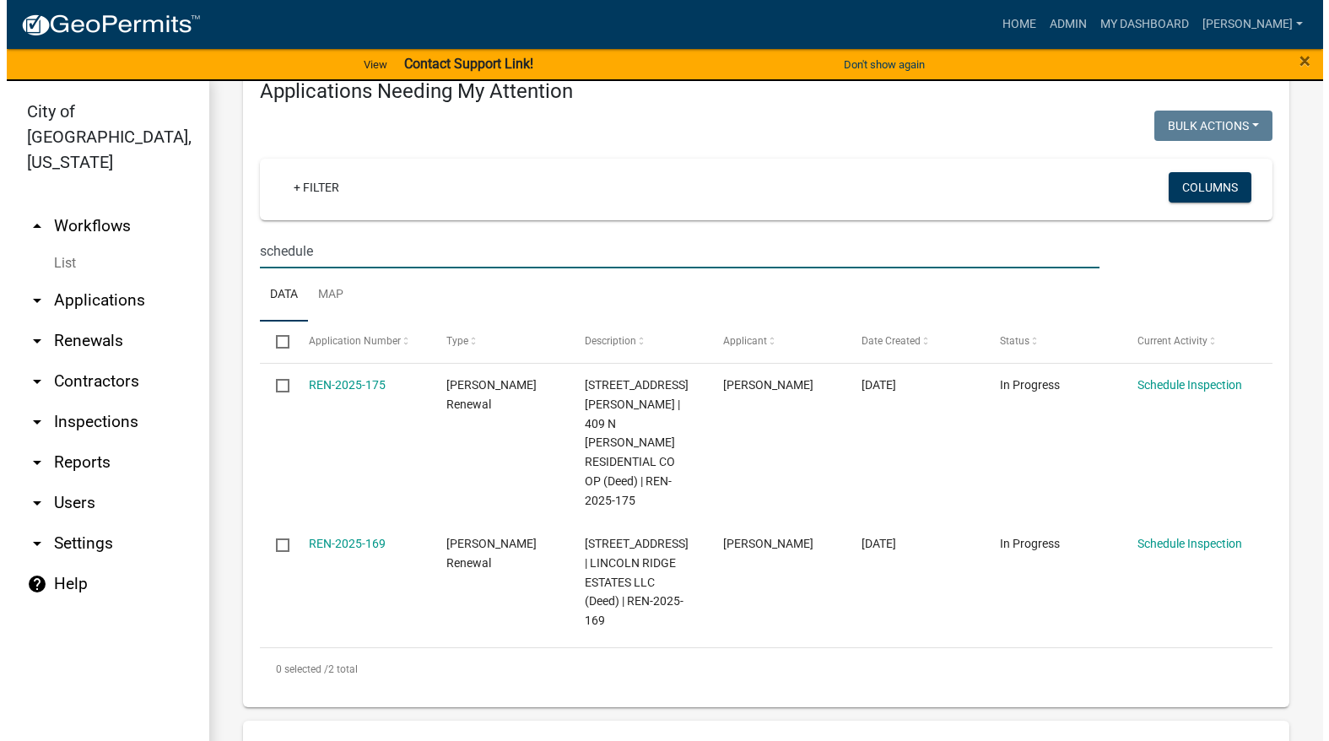
scroll to position [253, 0]
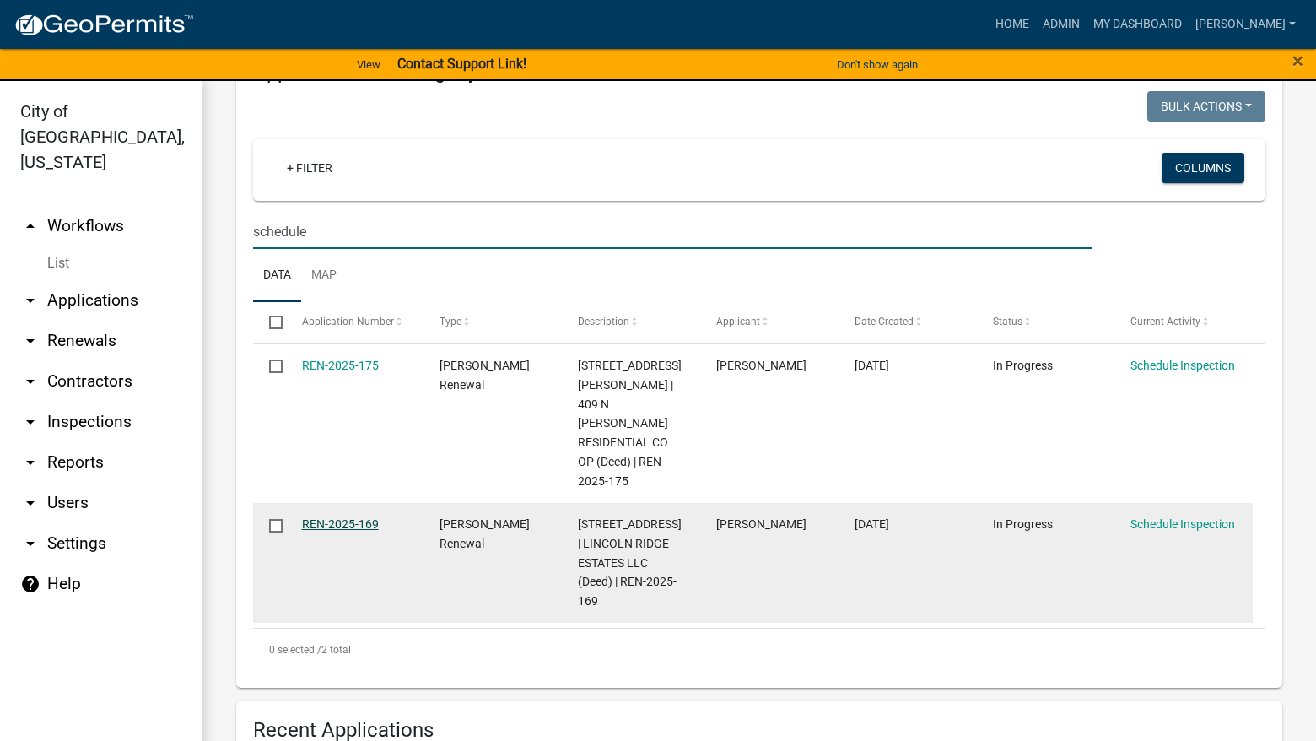
click at [338, 517] on link "REN-2025-169" at bounding box center [340, 523] width 77 height 13
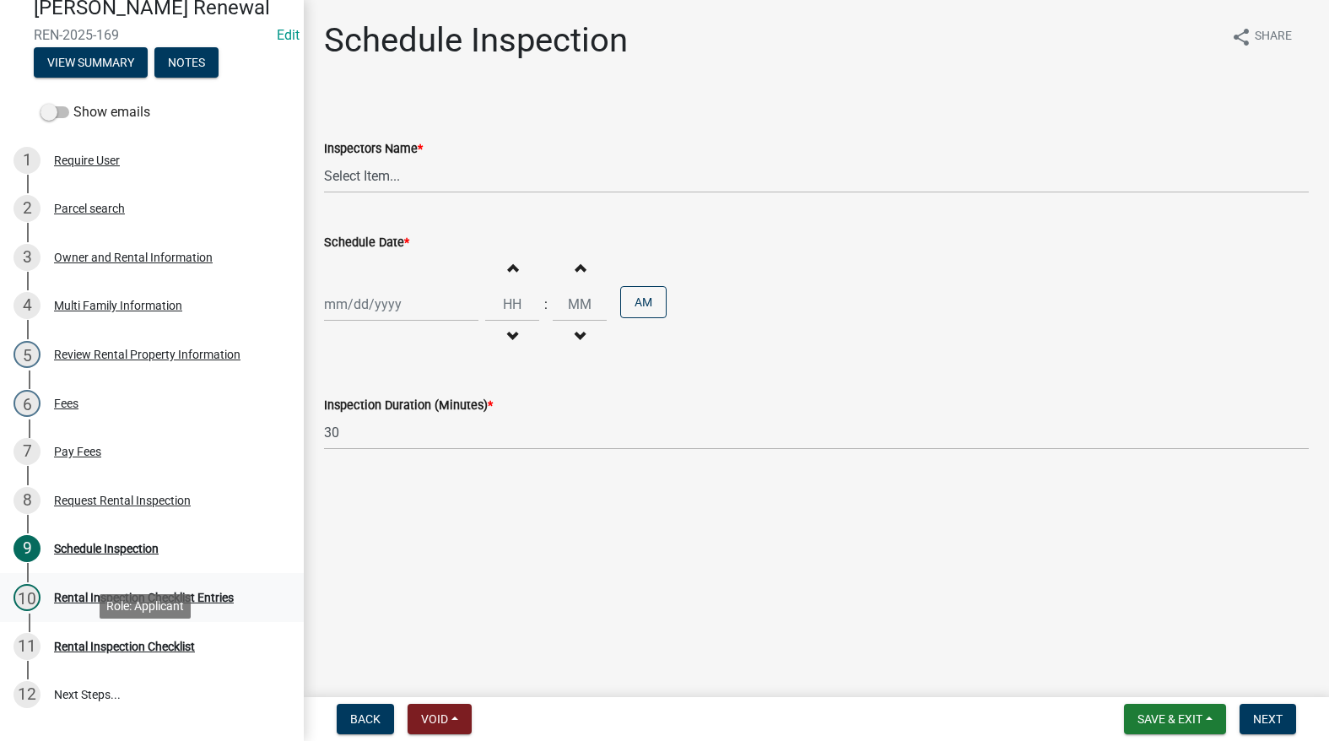
scroll to position [169, 0]
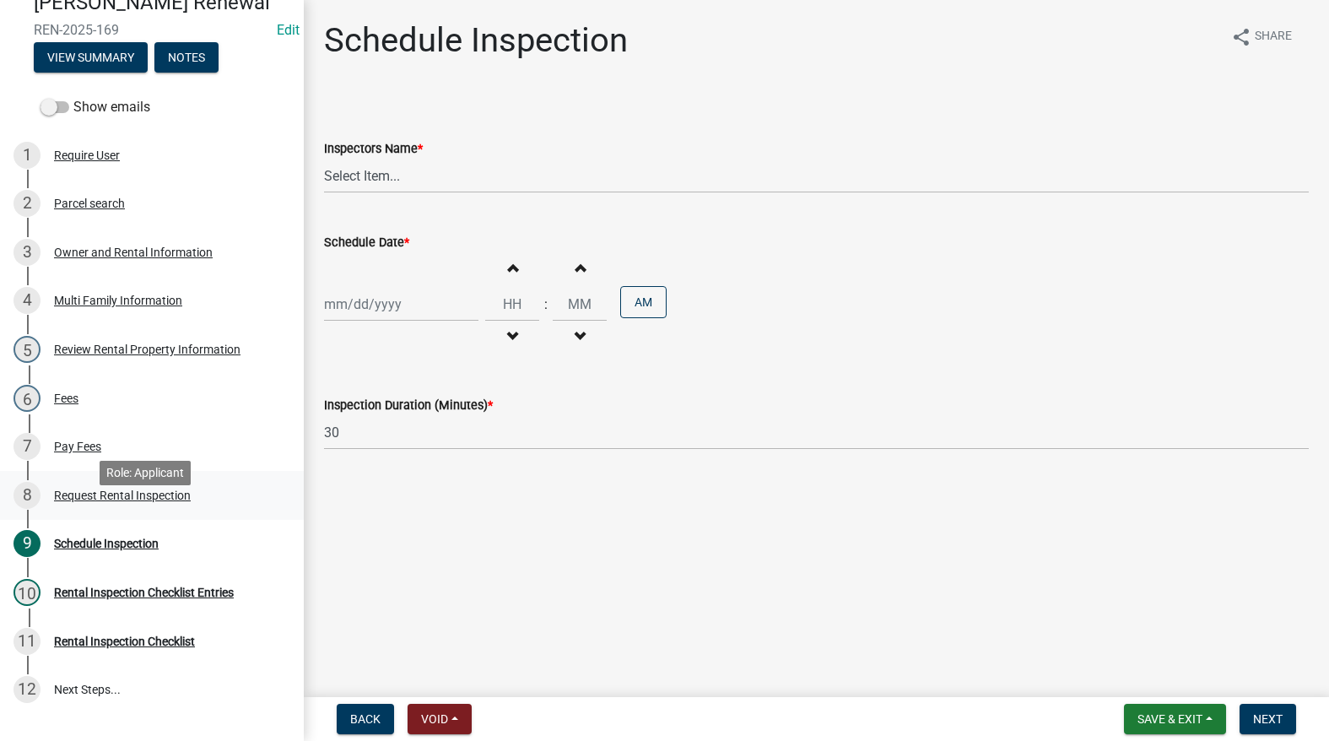
click at [151, 520] on link "8 Request Rental Inspection" at bounding box center [152, 495] width 304 height 49
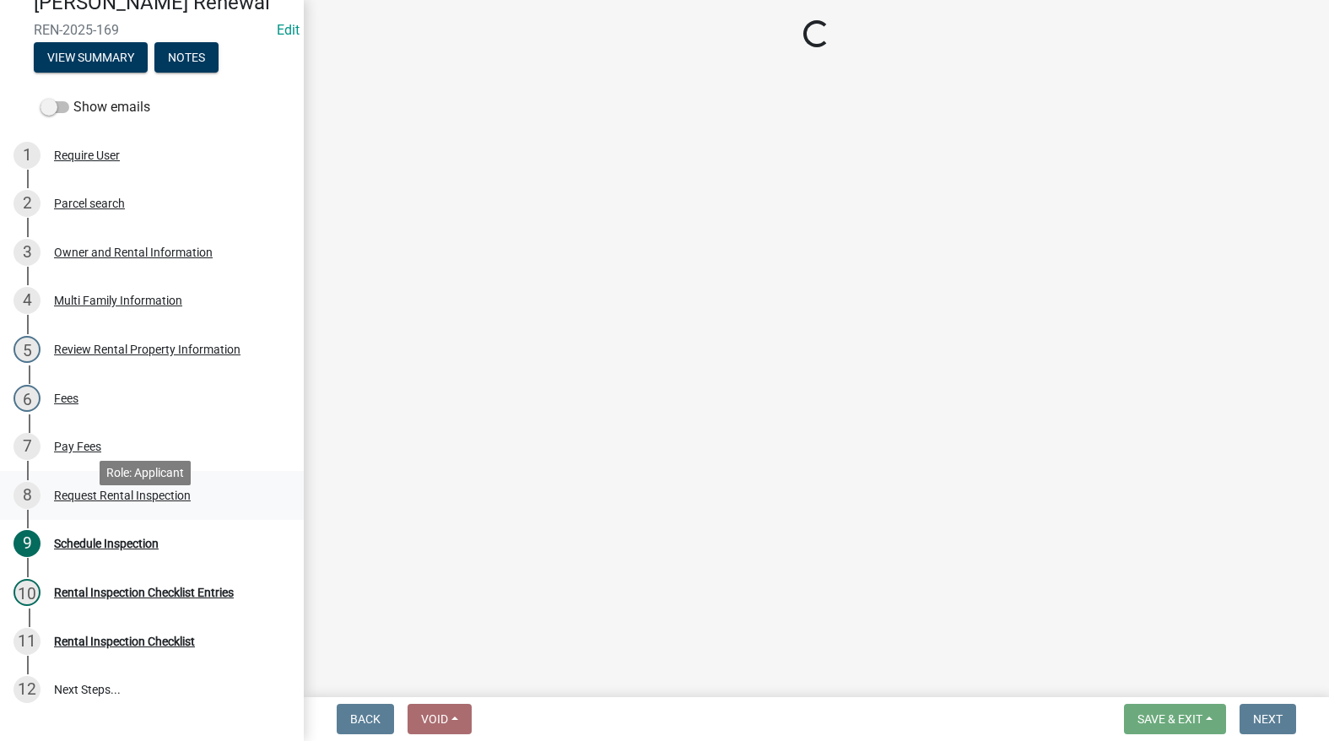
select select "b959d790-e5ea-4503-81e8-7f17c022e9fc"
select select "843ebab2-59e7-4208-955a-d78dd632208f"
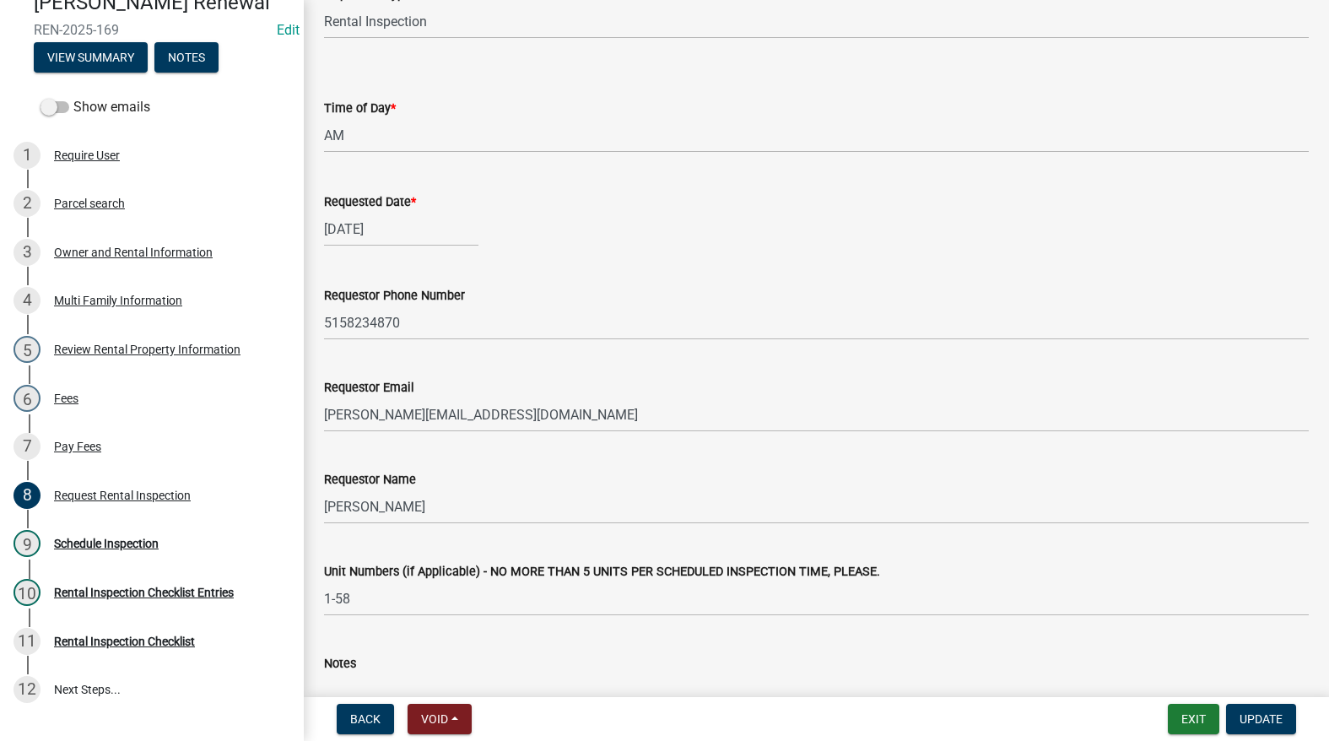
scroll to position [330, 0]
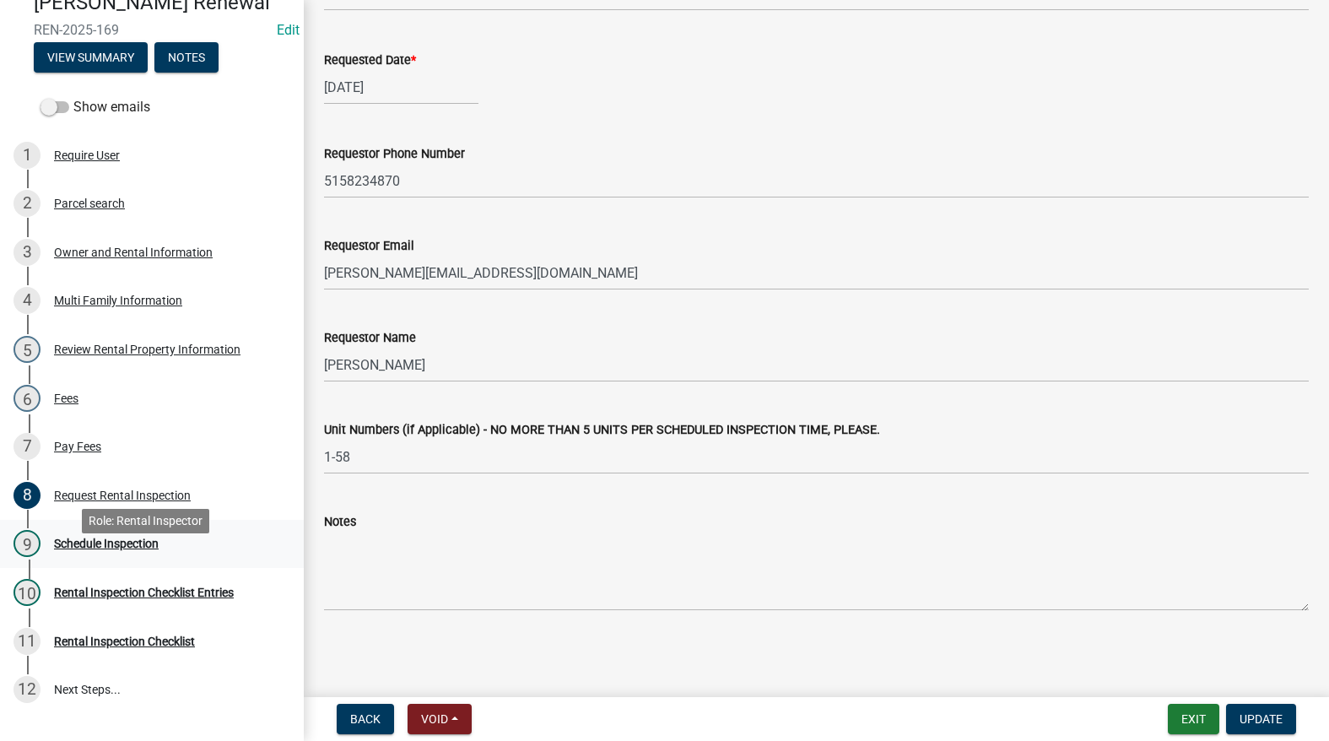
click at [98, 549] on div "Schedule Inspection" at bounding box center [106, 543] width 105 height 12
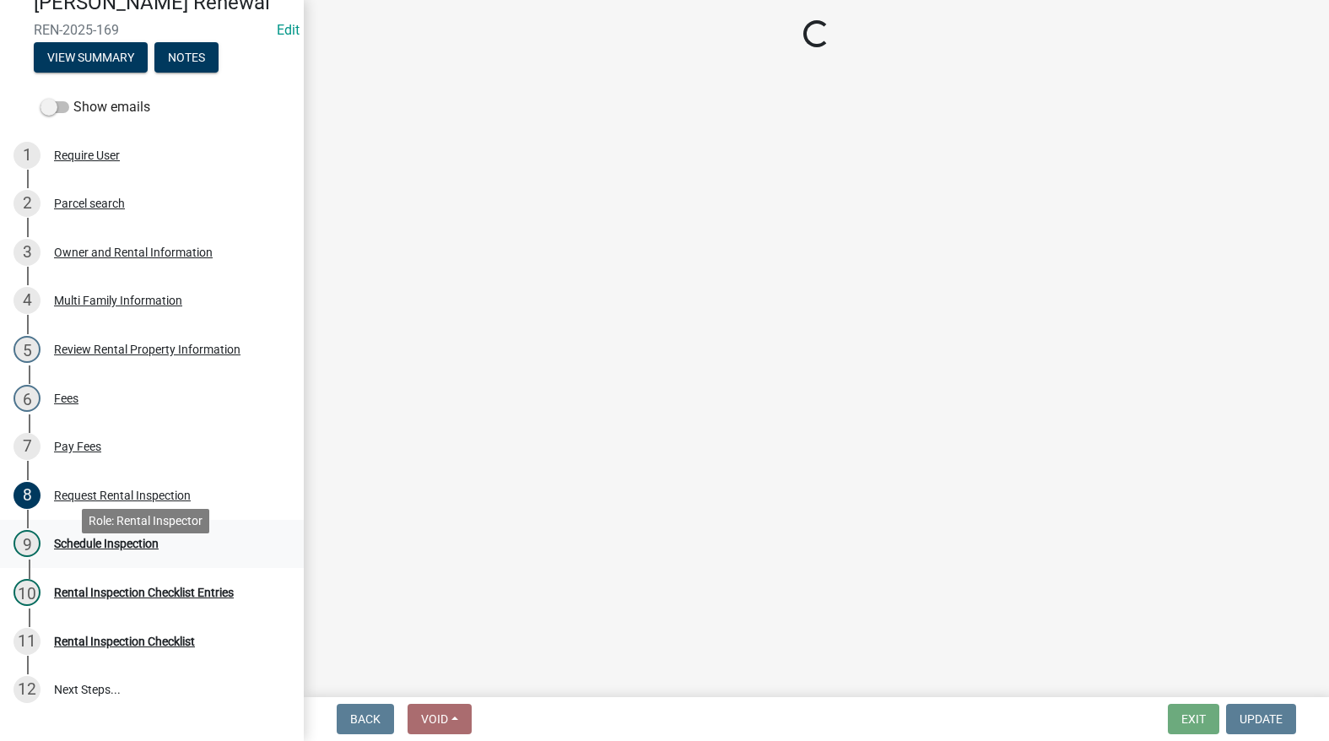
scroll to position [0, 0]
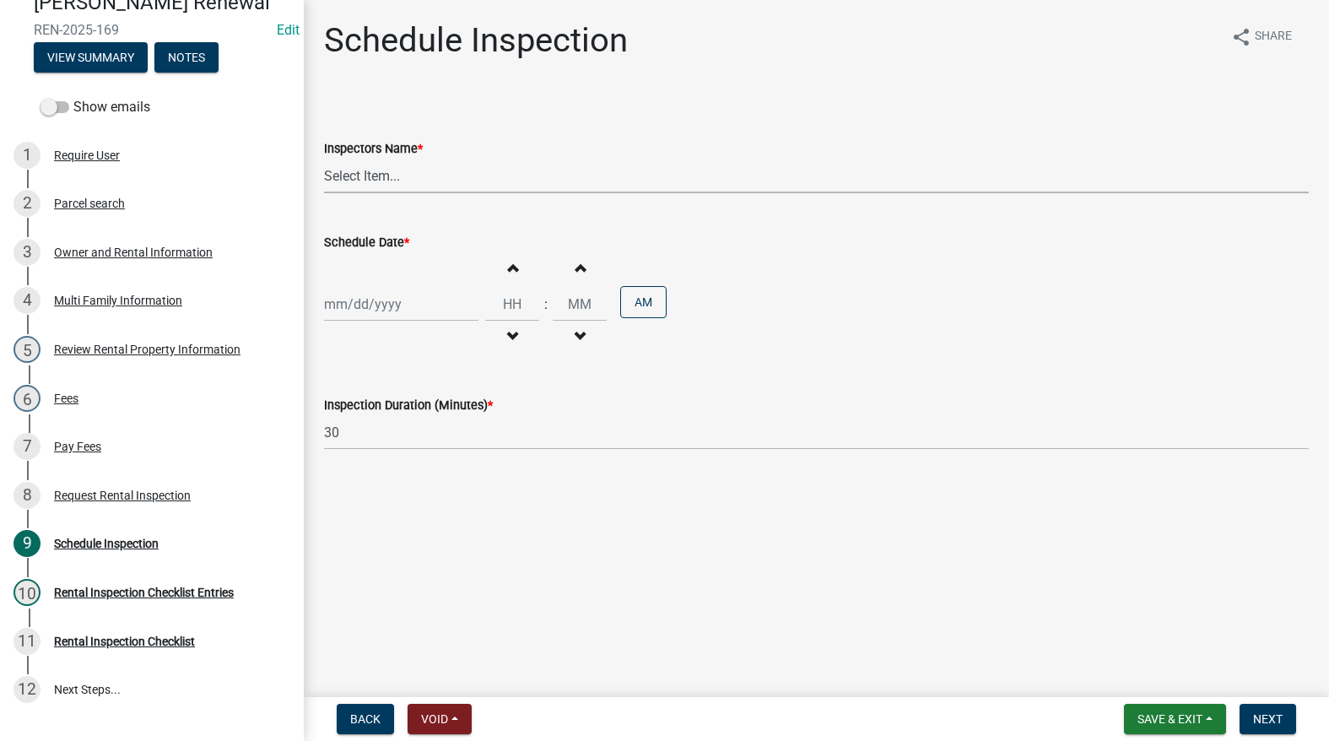
click at [391, 181] on select "Select Item... T. Little ([PERSON_NAME]) [PERSON_NAME] ([PERSON_NAME])" at bounding box center [816, 176] width 984 height 35
select select "252c9b68-f941-49e4-9705-8f6b19d23831"
click at [324, 159] on select "Select Item... T. Little ([PERSON_NAME]) [PERSON_NAME] ([PERSON_NAME])" at bounding box center [816, 176] width 984 height 35
click at [380, 322] on div "Increment hours Decrement hours : Increment minutes Decrement minutes AM" at bounding box center [816, 304] width 984 height 104
click at [376, 310] on div at bounding box center [401, 304] width 154 height 35
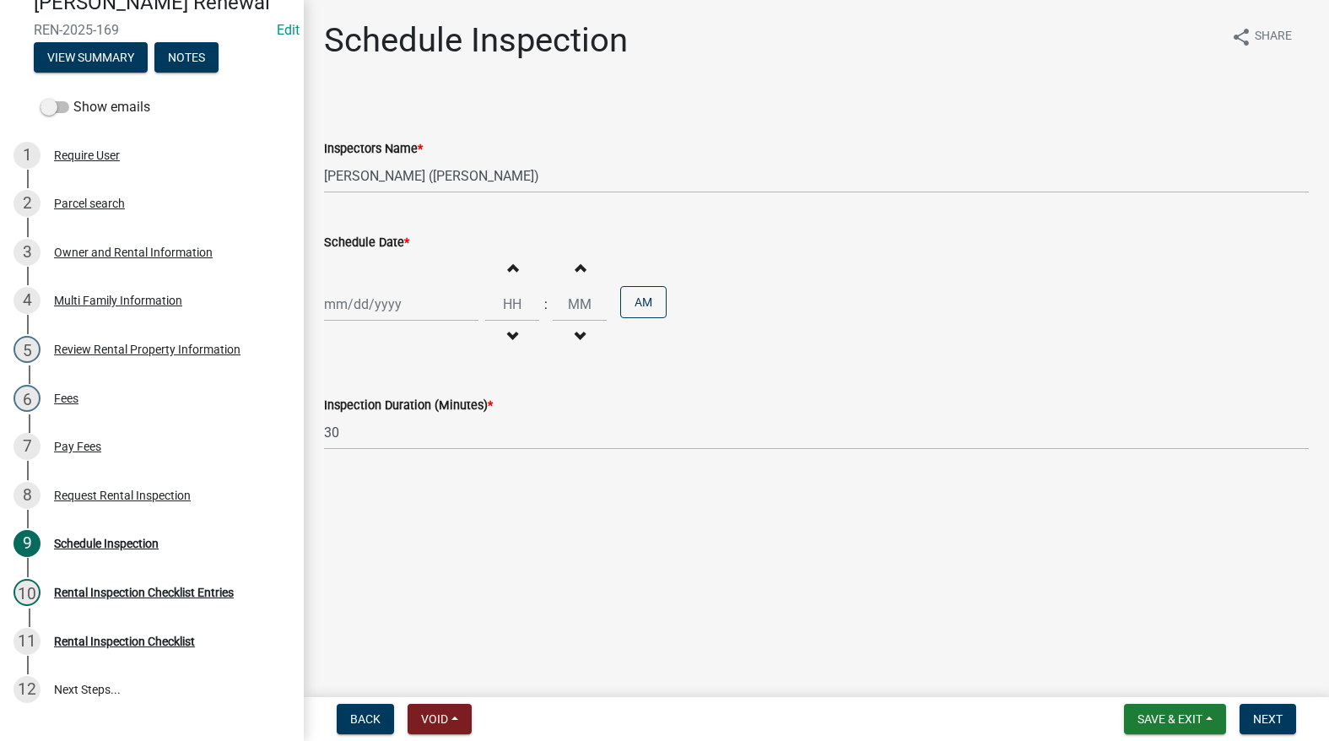
select select "9"
select select "2025"
click at [416, 474] on div "25" at bounding box center [421, 474] width 27 height 27
type input "09/25/2025"
click at [506, 307] on input "Hours" at bounding box center [512, 304] width 54 height 35
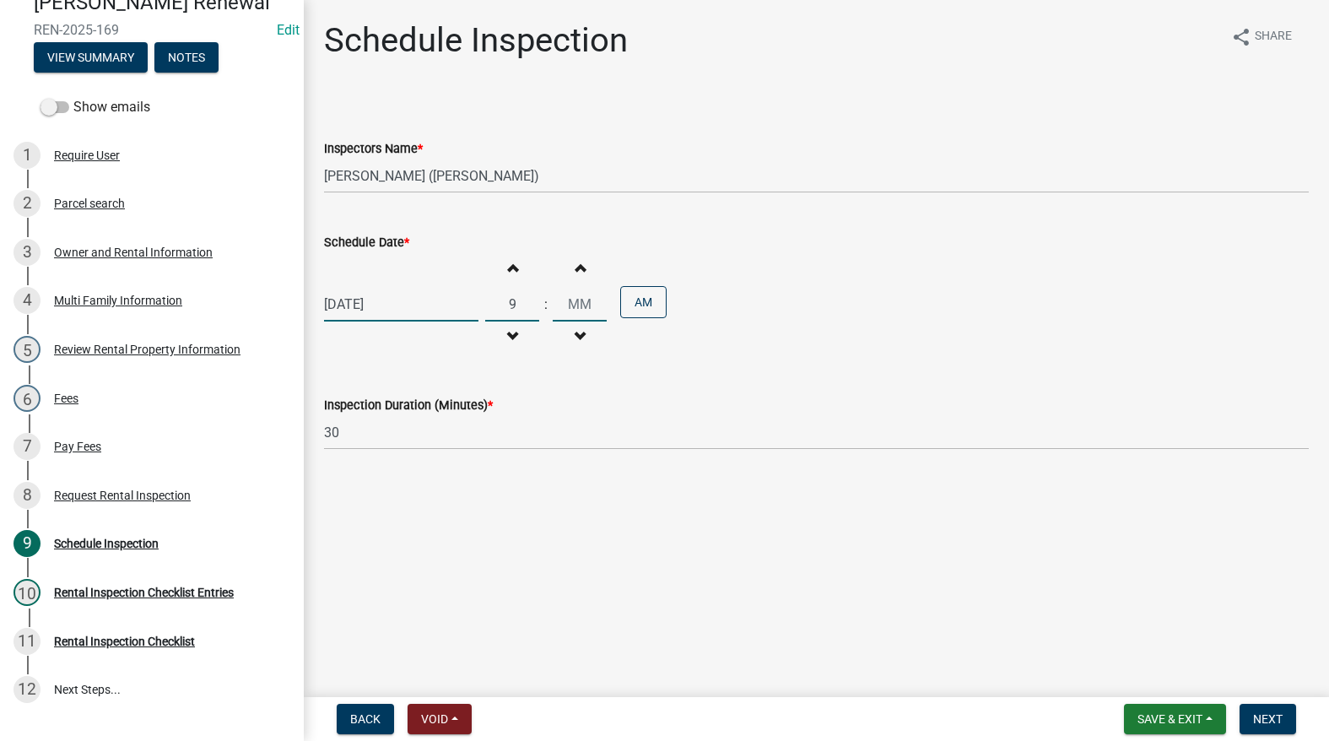
type input "09"
type input "00"
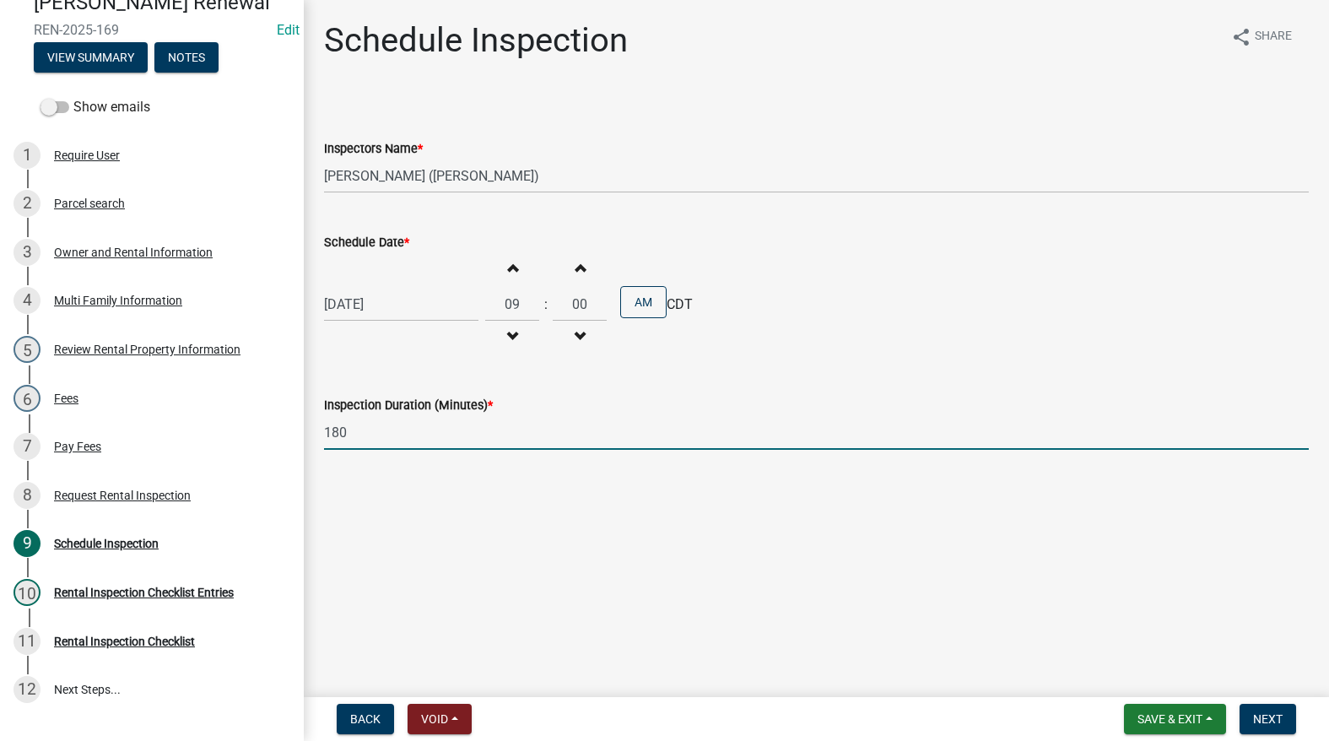
type input "180"
click at [1299, 703] on form "Save & Exit Save Save & Exit Next" at bounding box center [1210, 718] width 186 height 30
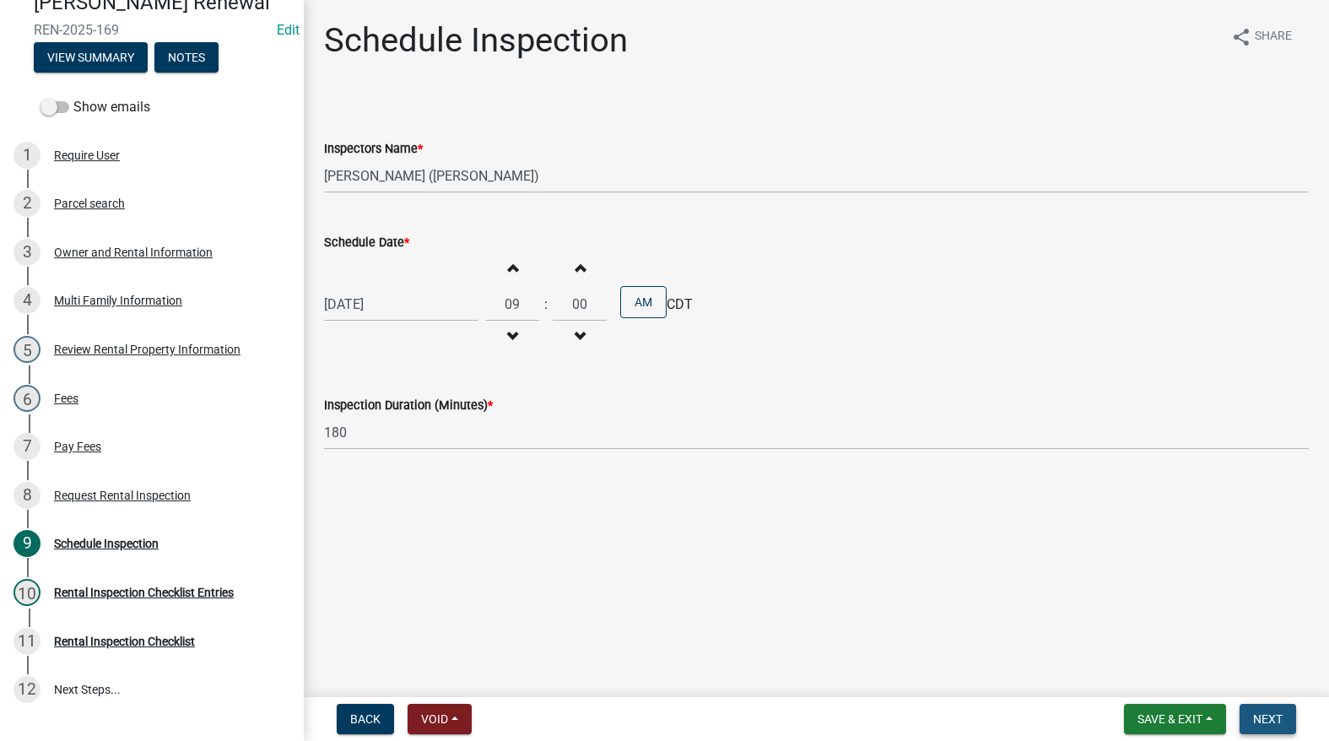
click at [1286, 704] on button "Next" at bounding box center [1267, 718] width 57 height 30
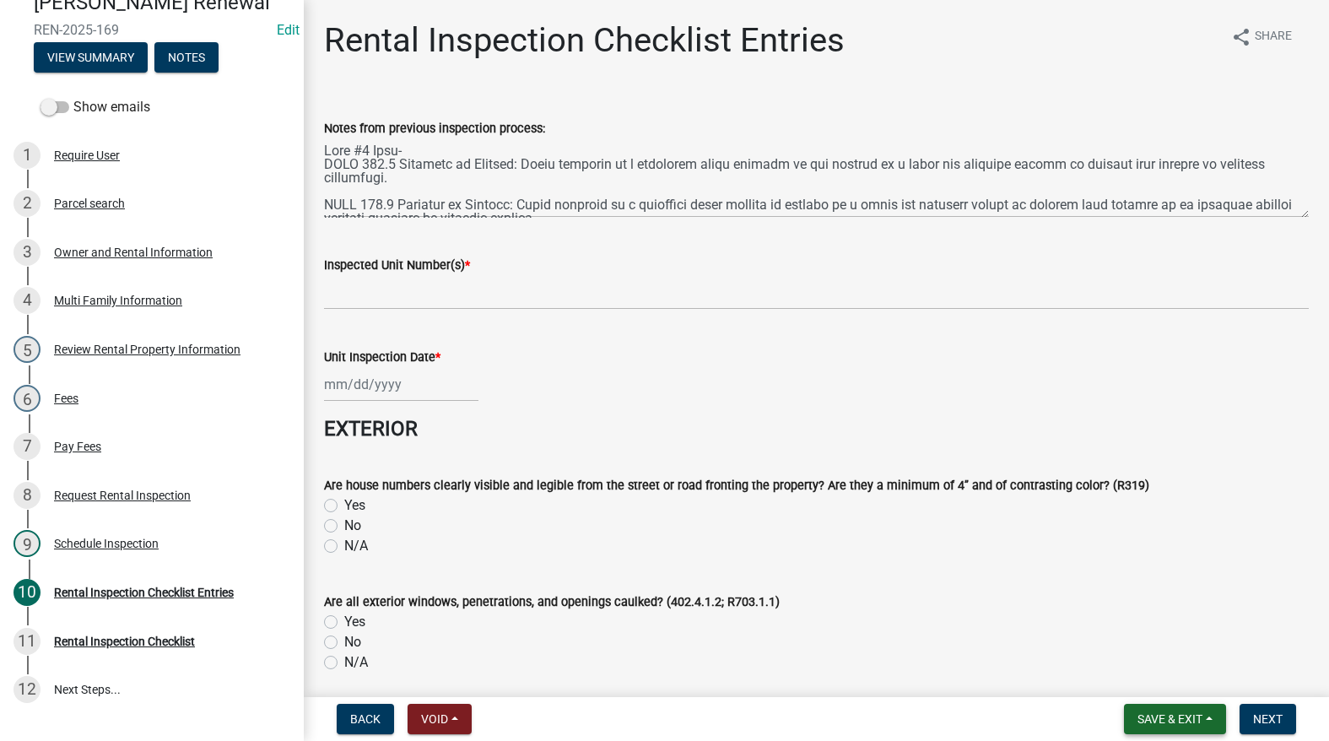
click at [1173, 712] on span "Save & Exit" at bounding box center [1169, 718] width 65 height 13
click at [1151, 635] on button "Save" at bounding box center [1158, 634] width 135 height 40
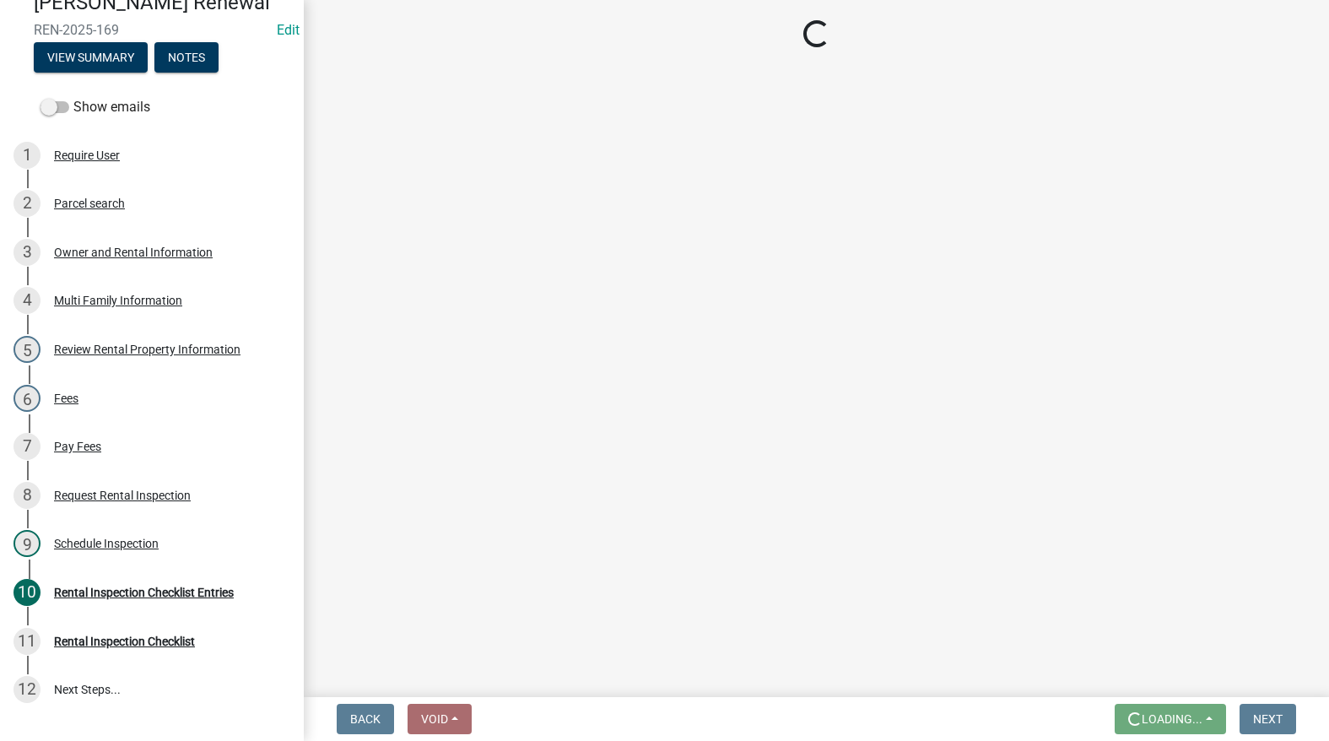
click at [1167, 703] on nav "Back Void Withdraw Lock Expire Void Loading... Save Save & Exit Next" at bounding box center [816, 719] width 1025 height 44
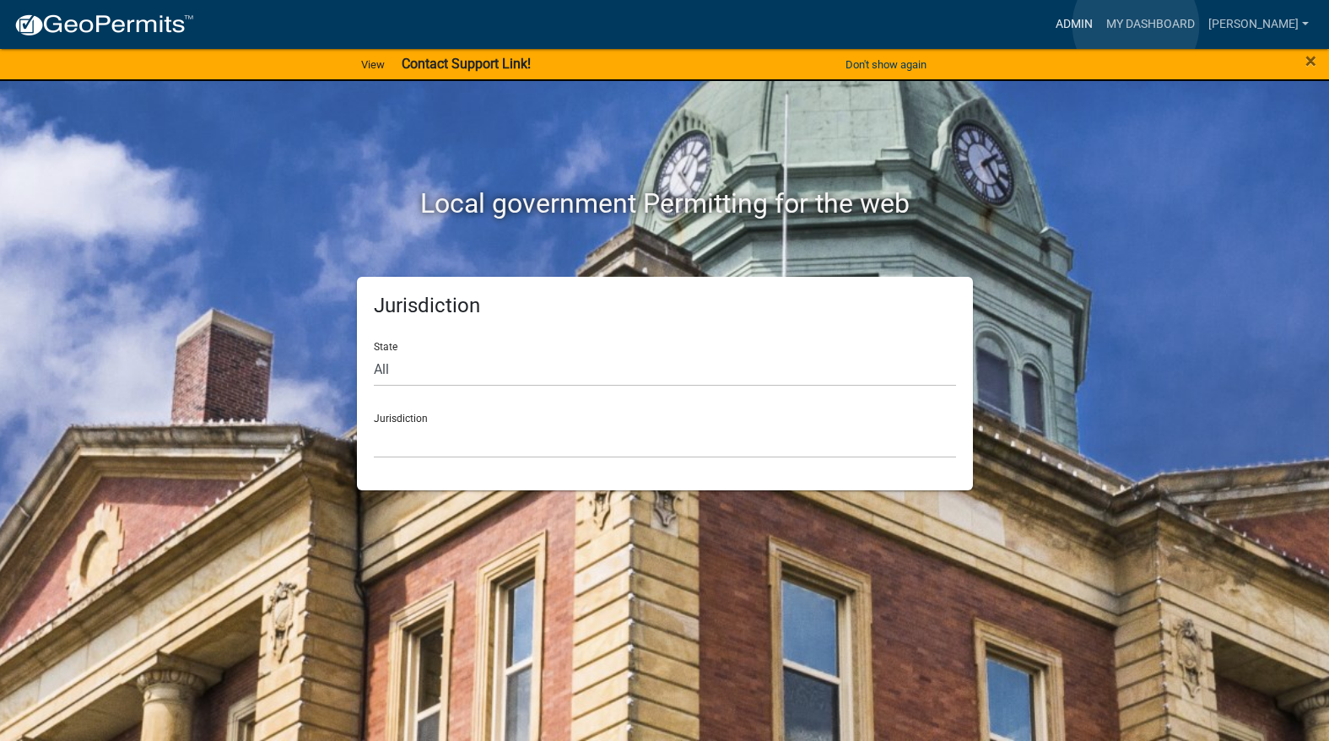
click at [1099, 25] on link "Admin" at bounding box center [1073, 24] width 51 height 32
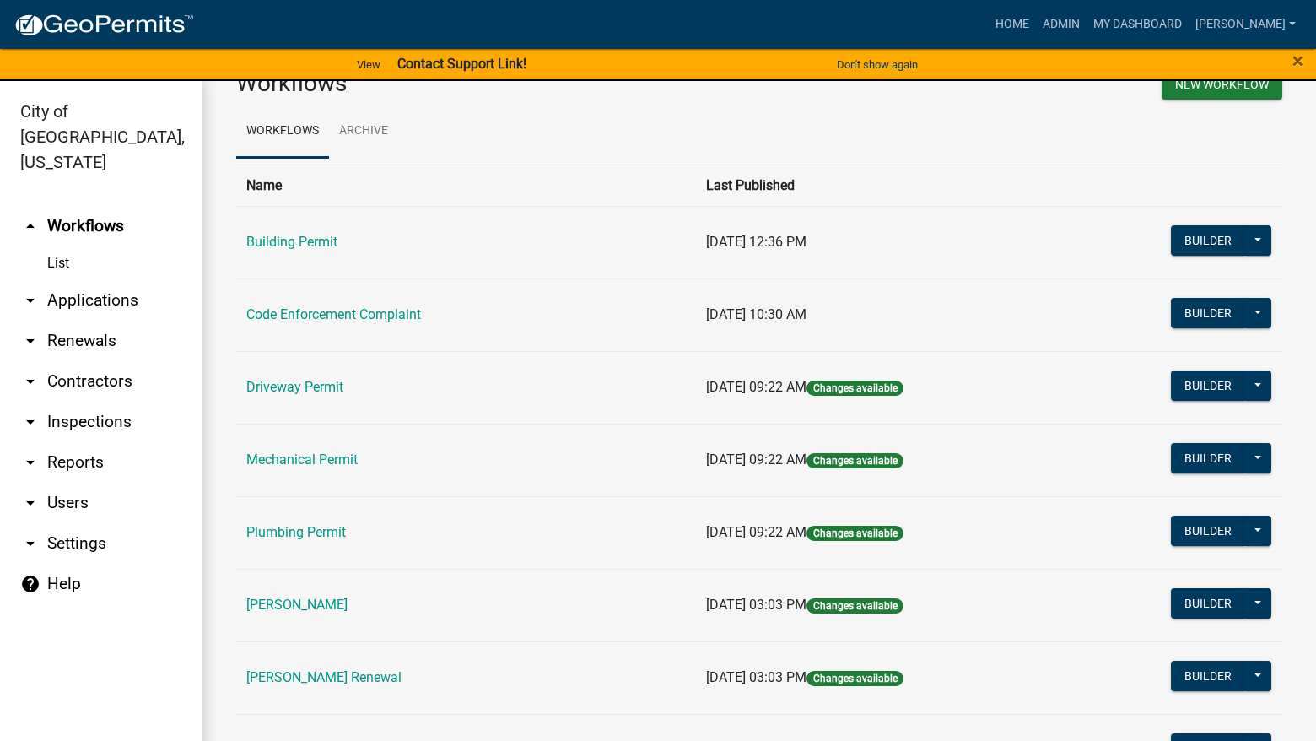
scroll to position [84, 0]
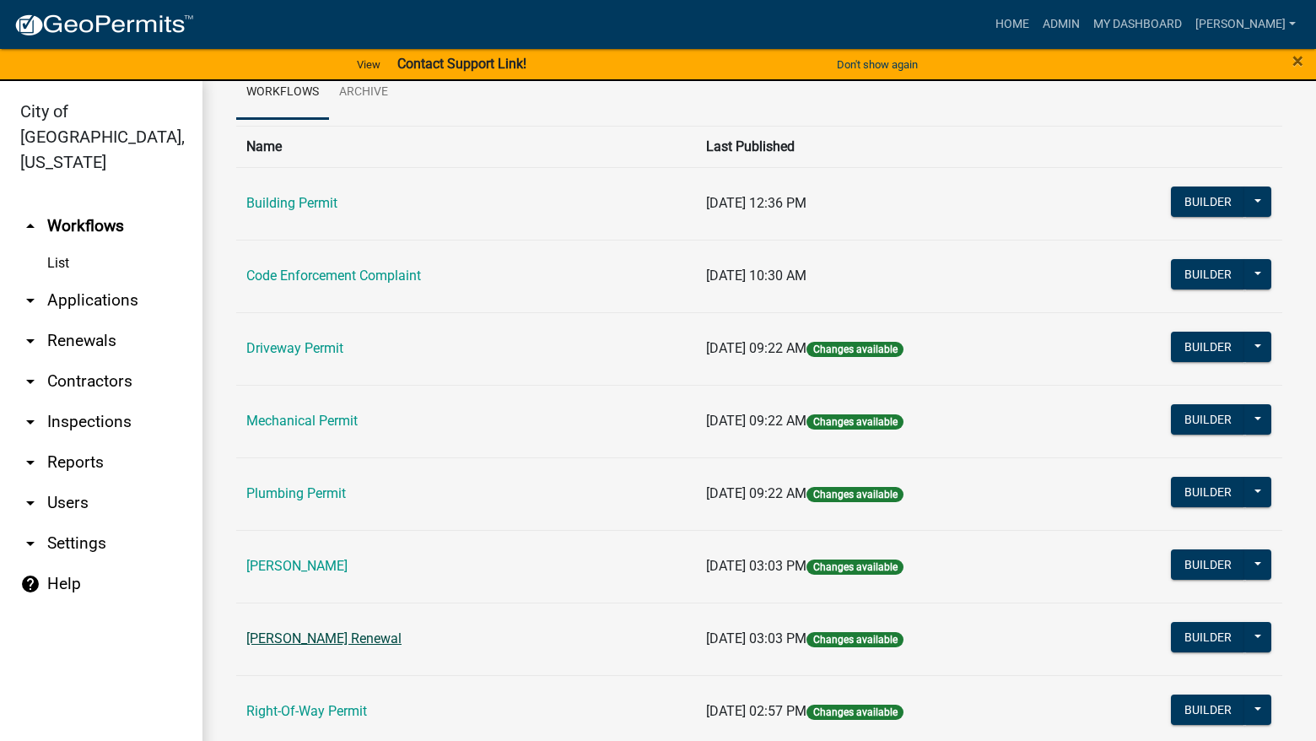
click at [287, 641] on link "[PERSON_NAME] Renewal" at bounding box center [323, 638] width 155 height 16
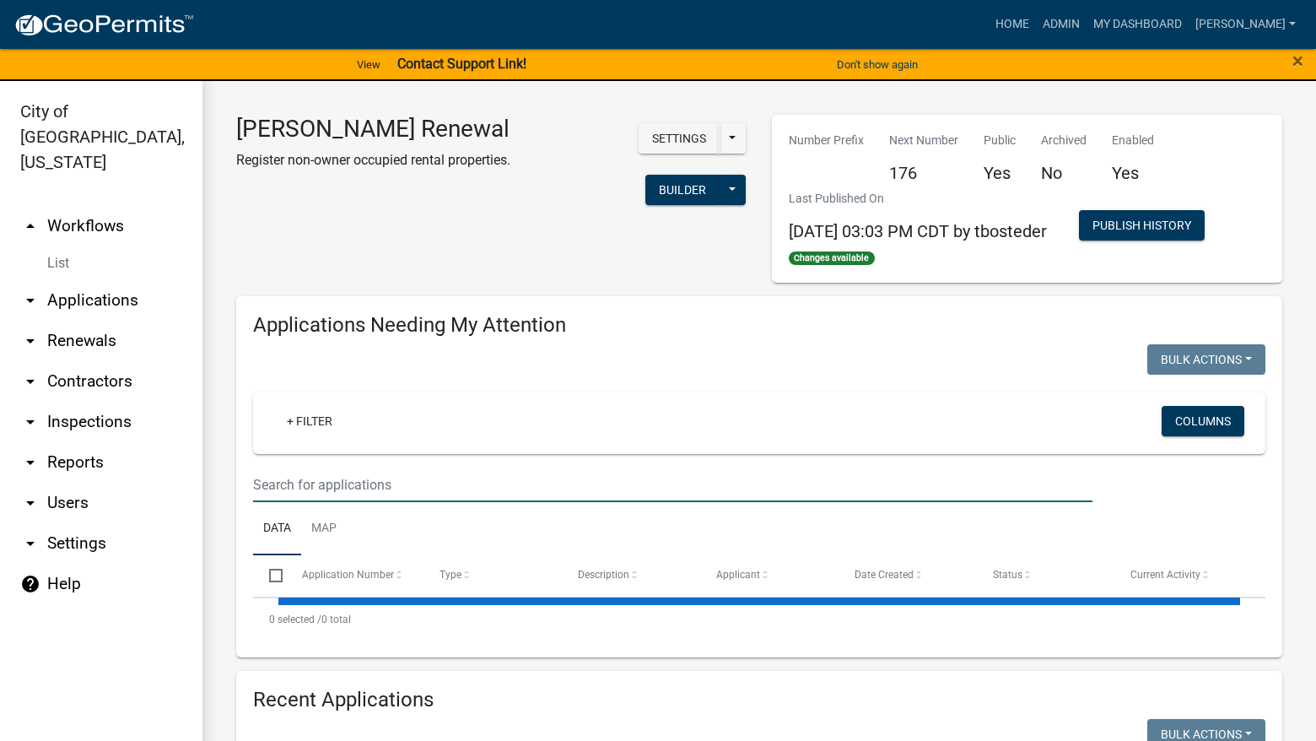
click at [332, 472] on input "text" at bounding box center [672, 484] width 839 height 35
select select "3: 100"
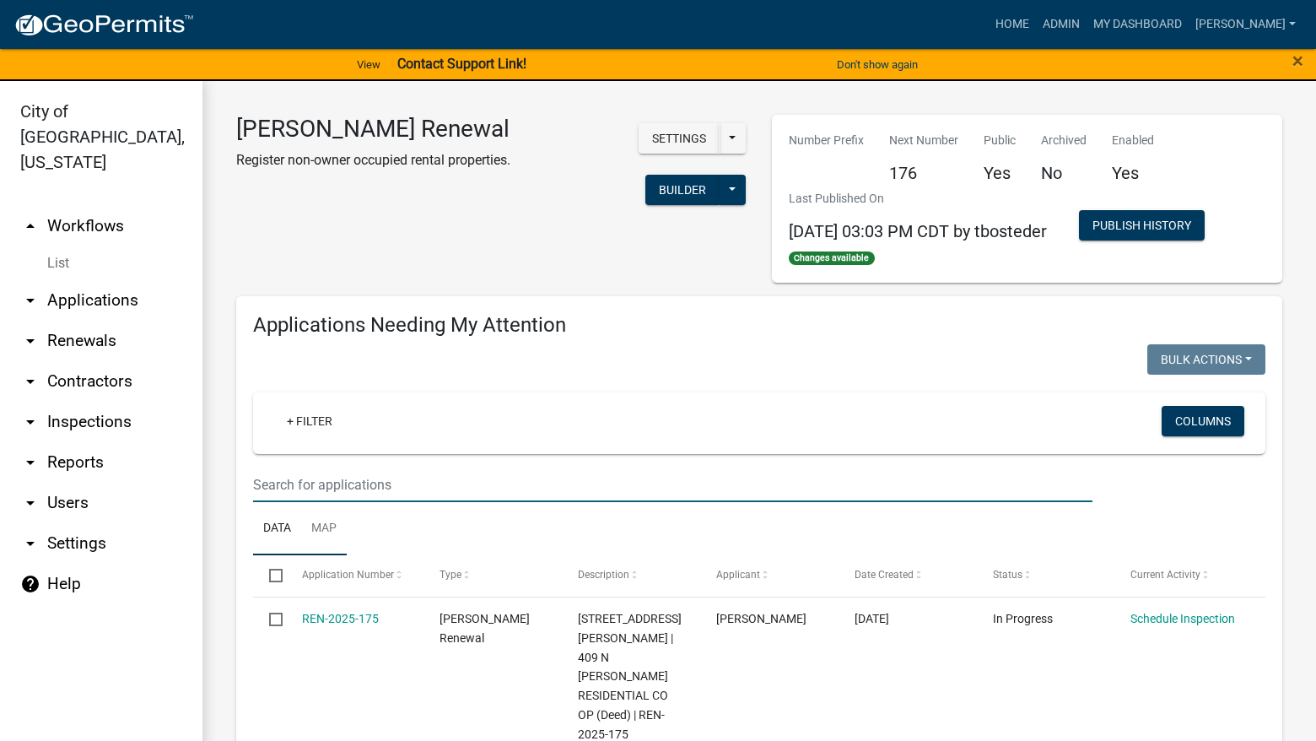
select select "3: 100"
type input "schedule"
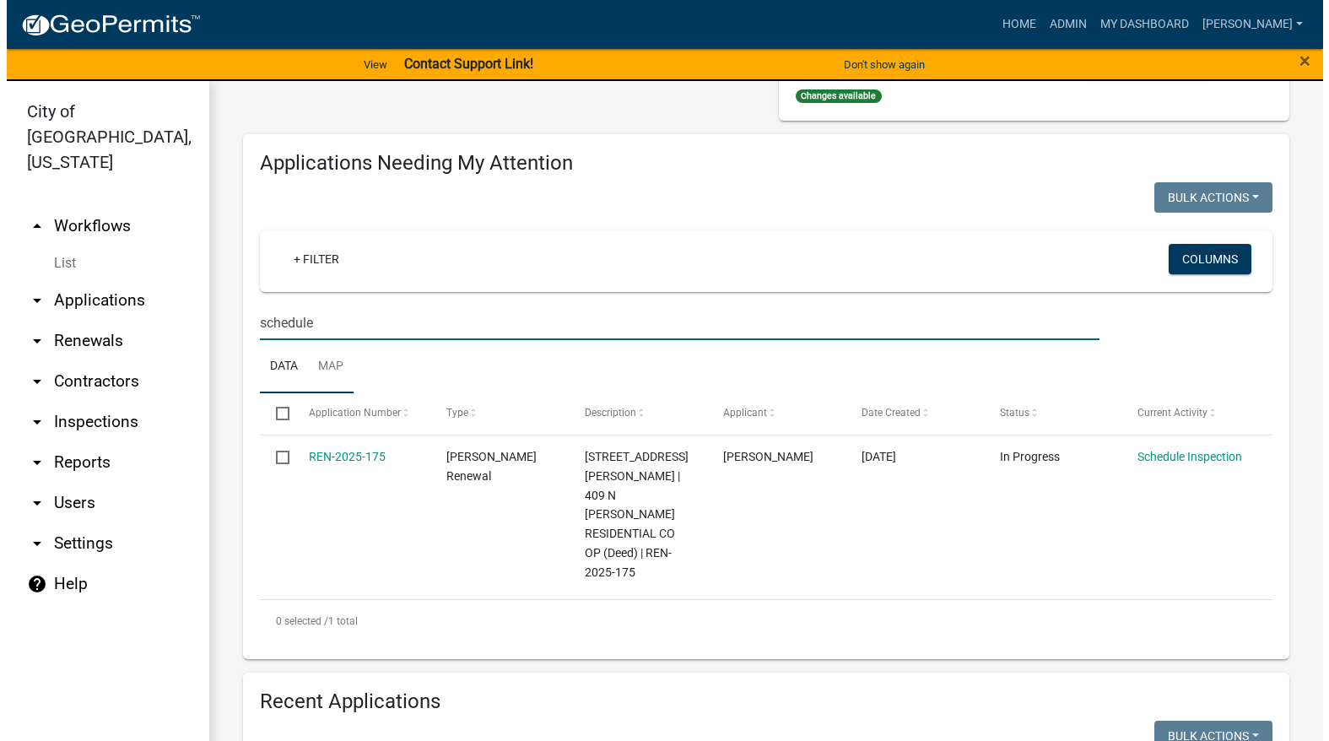
scroll to position [169, 0]
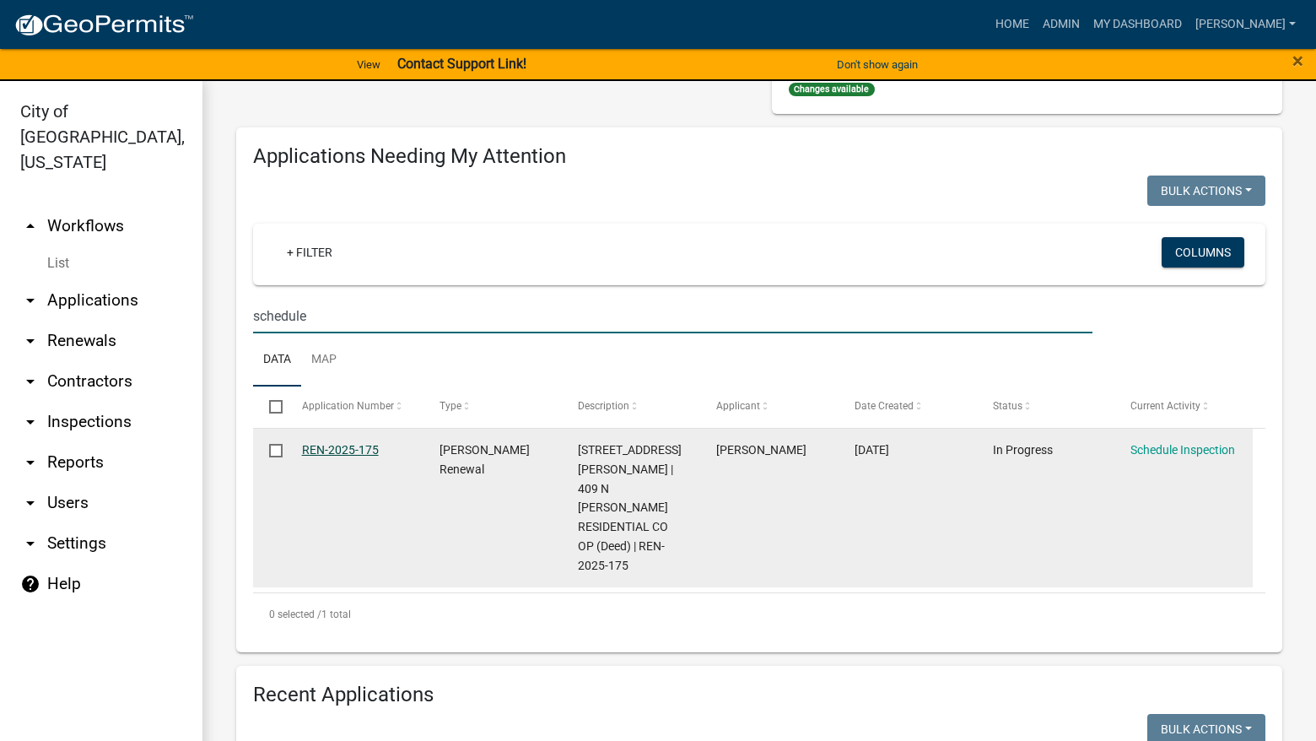
click at [330, 453] on link "REN-2025-175" at bounding box center [340, 449] width 77 height 13
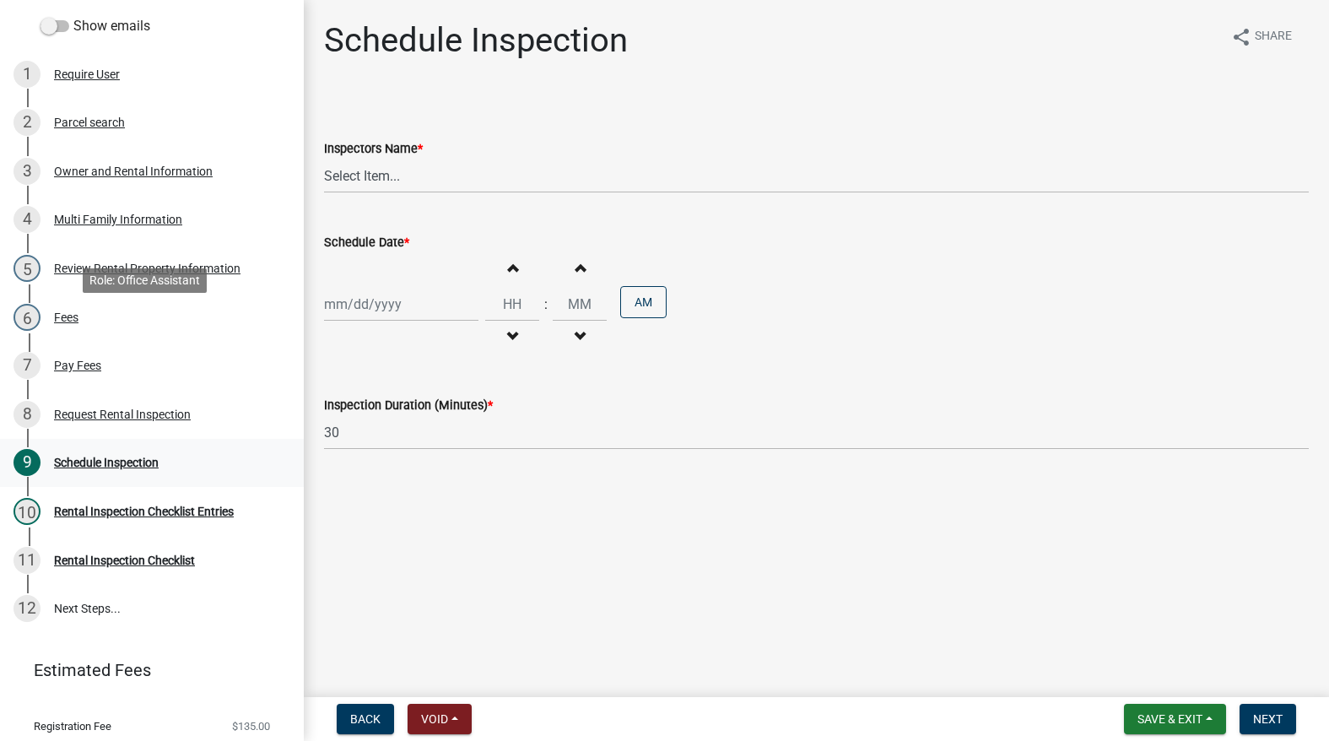
scroll to position [253, 0]
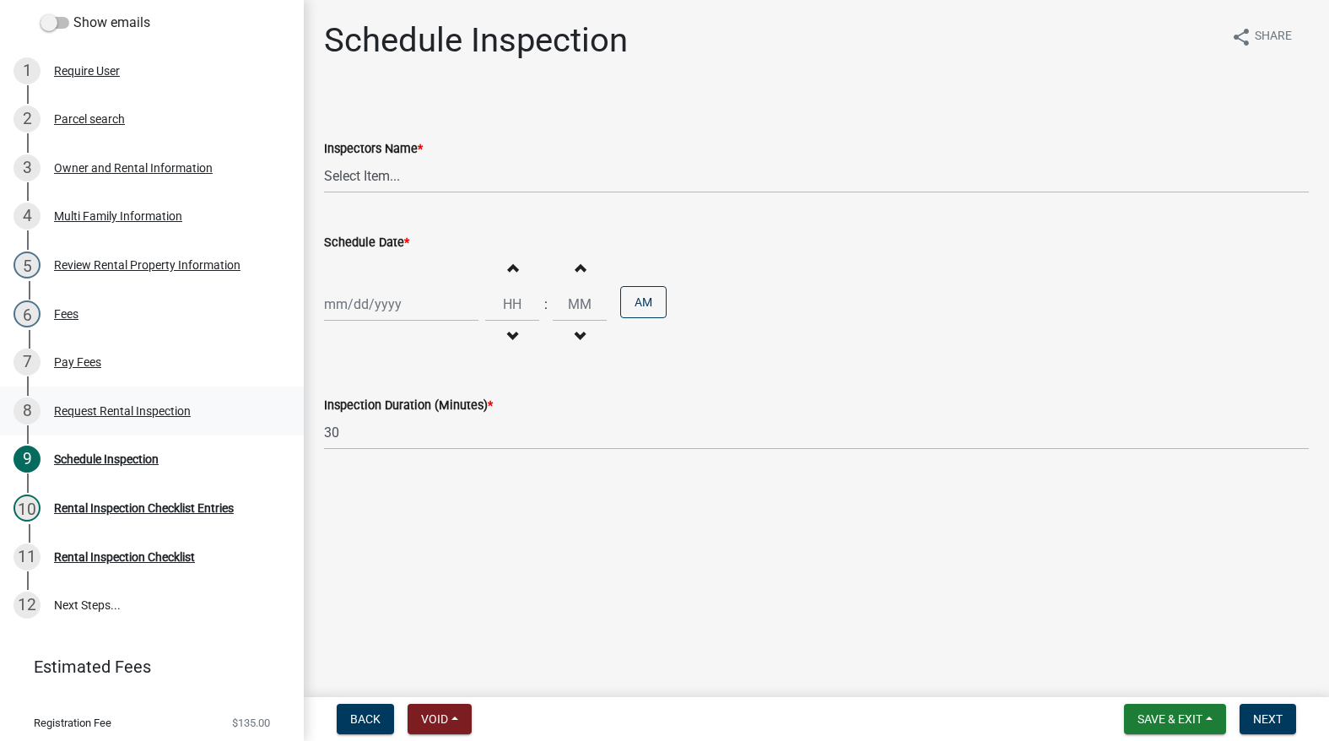
click at [156, 417] on div "Request Rental Inspection" at bounding box center [122, 411] width 137 height 12
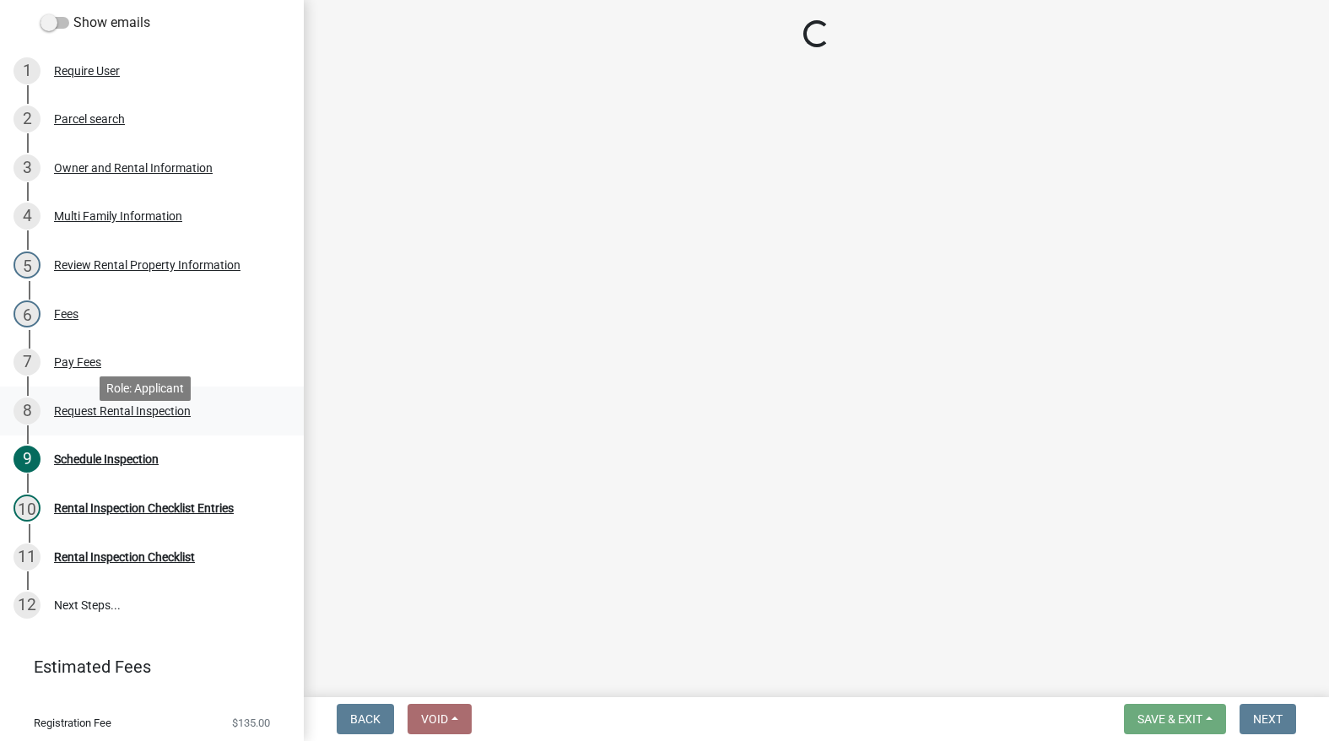
select select "b959d790-e5ea-4503-81e8-7f17c022e9fc"
select select "f27cc5fd-9797-4d91-936b-f69921ebc120"
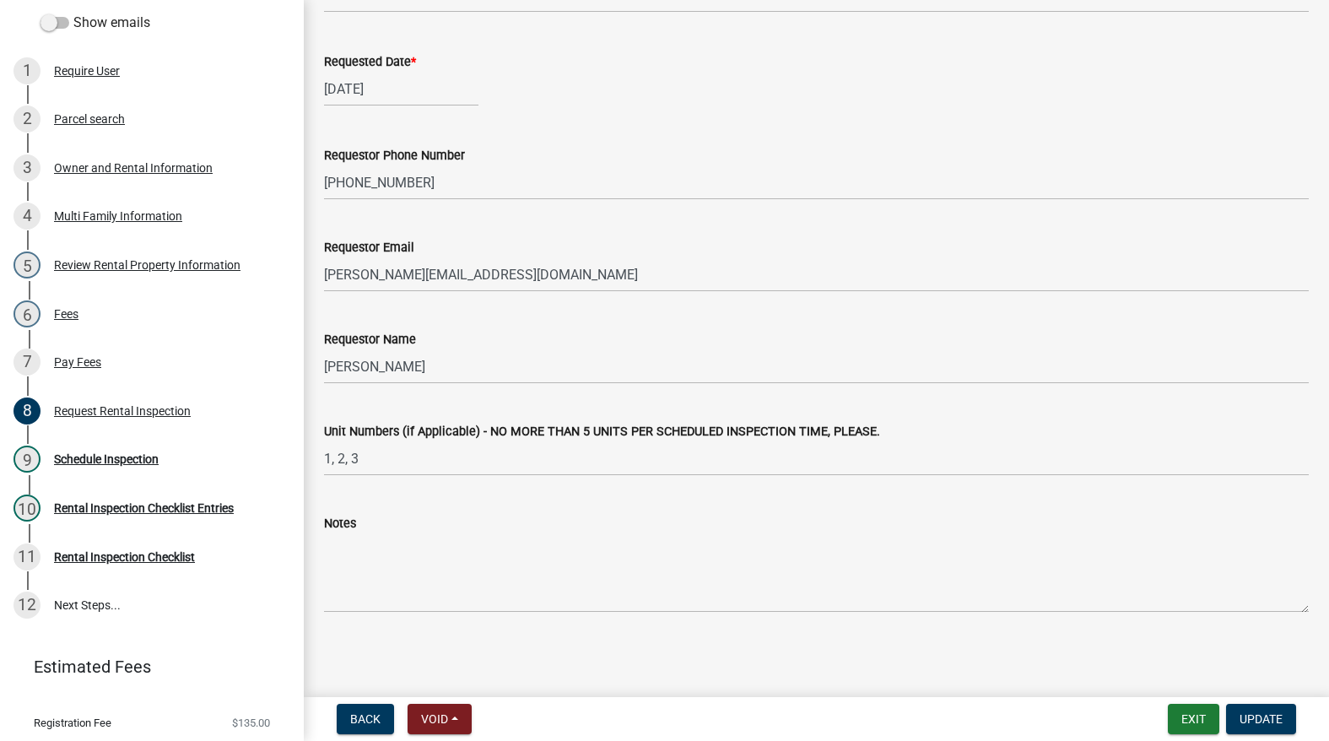
scroll to position [330, 0]
click at [73, 465] on div "Schedule Inspection" at bounding box center [106, 459] width 105 height 12
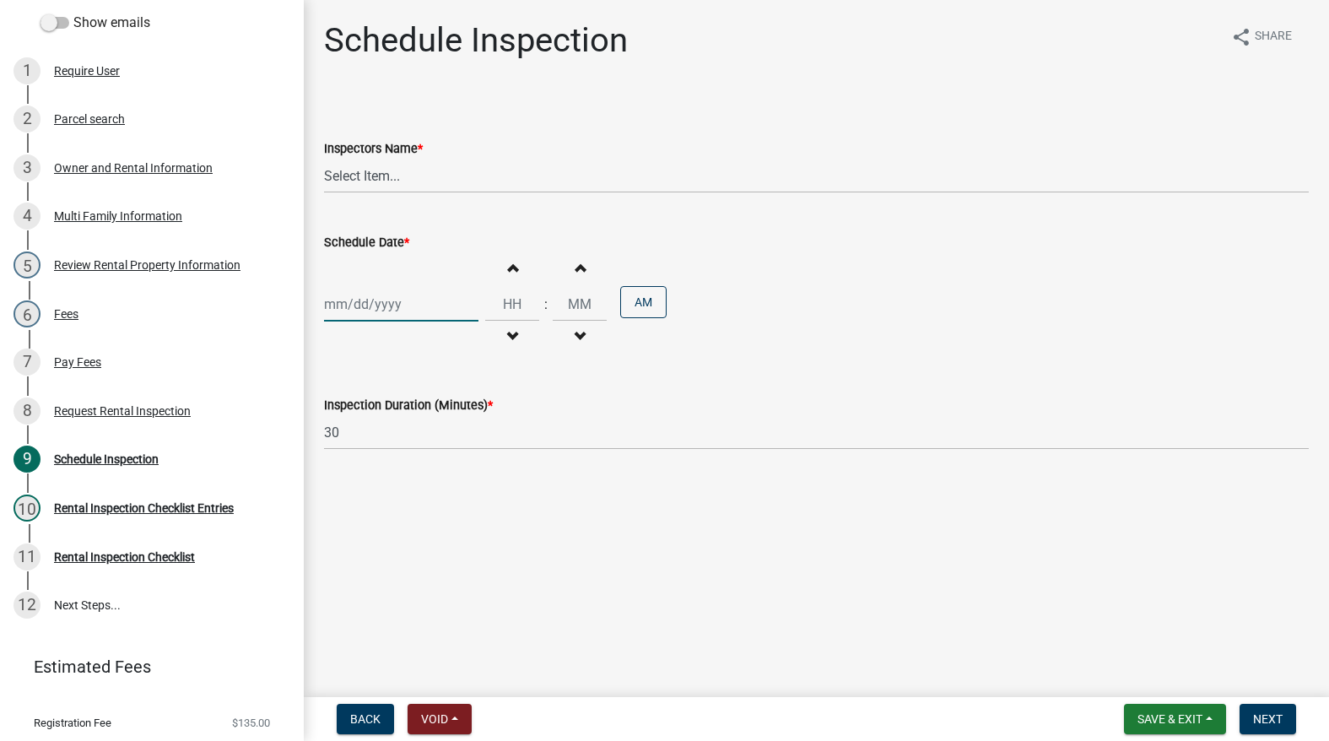
click at [369, 311] on div at bounding box center [401, 304] width 154 height 35
select select "9"
select select "2025"
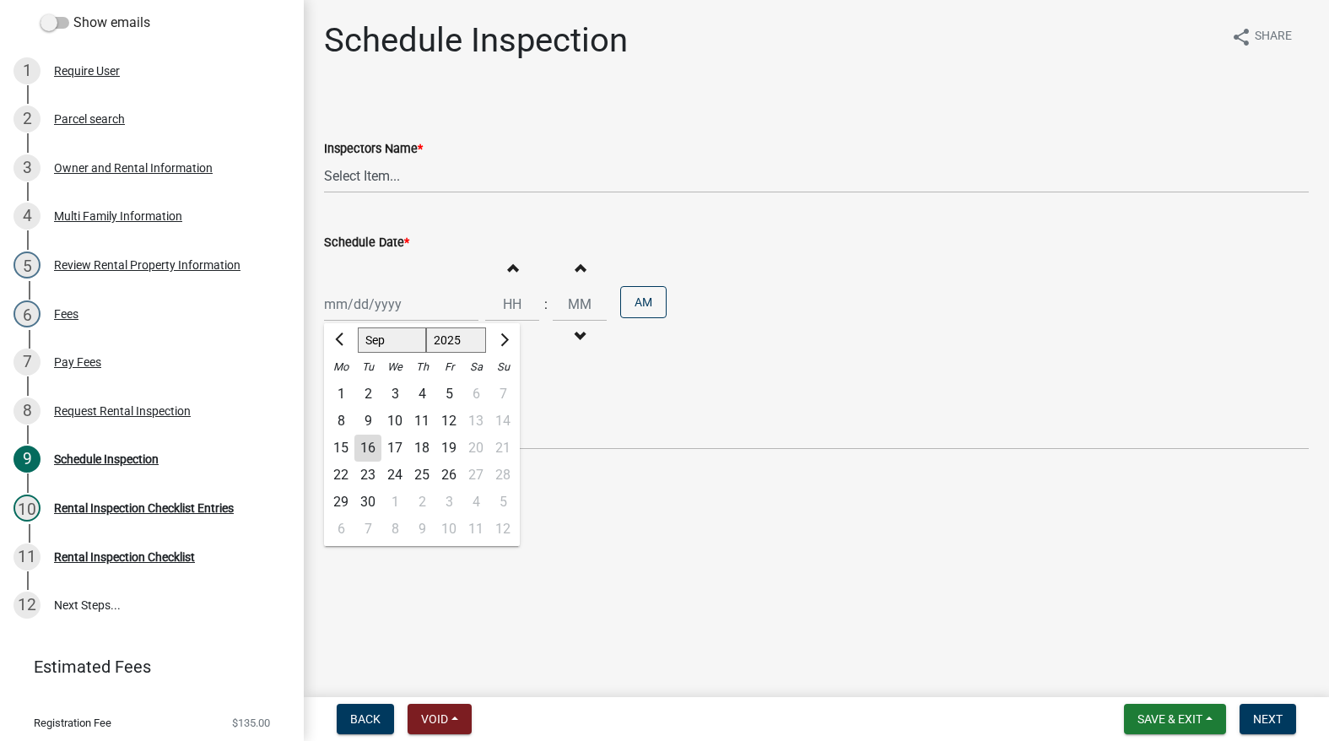
click at [358, 500] on div "30" at bounding box center [367, 501] width 27 height 27
type input "[DATE]"
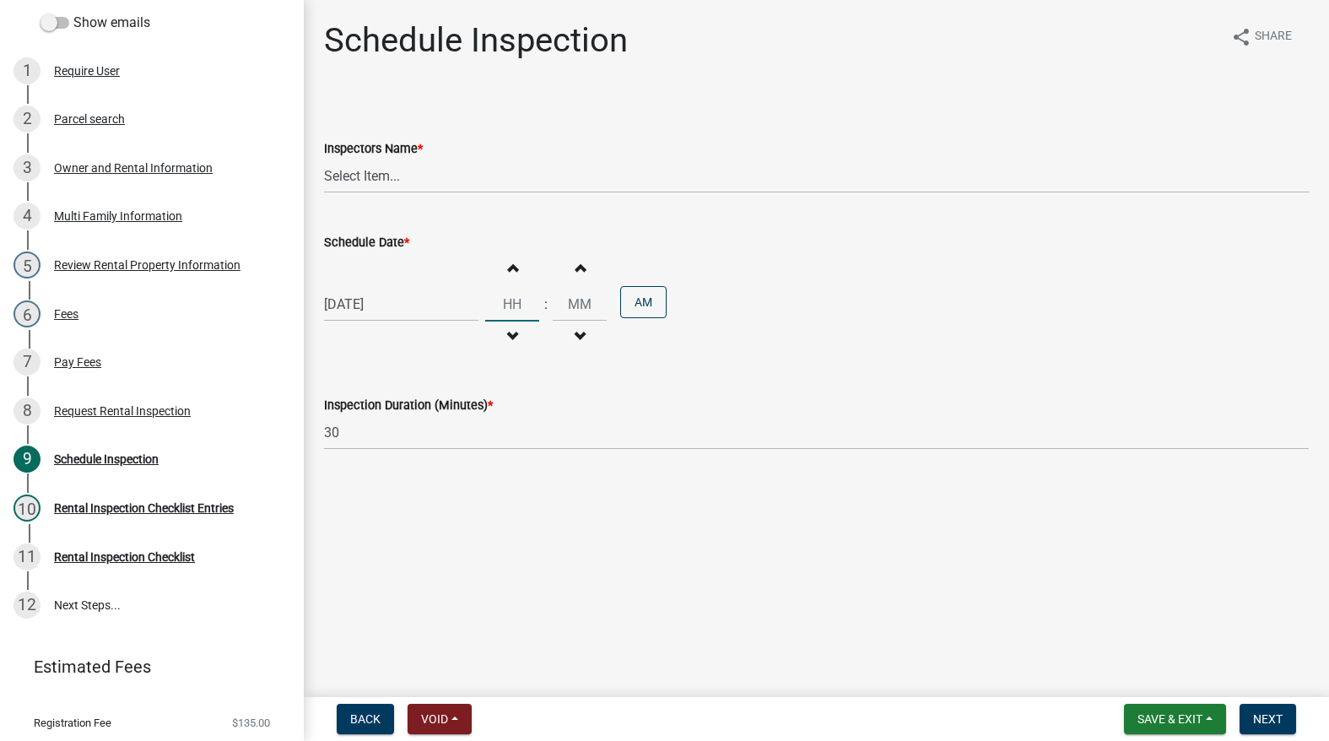
click at [519, 305] on input "Hours" at bounding box center [512, 304] width 54 height 35
type input "02"
type input "30"
click at [620, 286] on button "AM" at bounding box center [643, 302] width 46 height 32
click at [508, 176] on select "Select Item... T. Little ([PERSON_NAME]) [PERSON_NAME] ([PERSON_NAME])" at bounding box center [816, 176] width 984 height 35
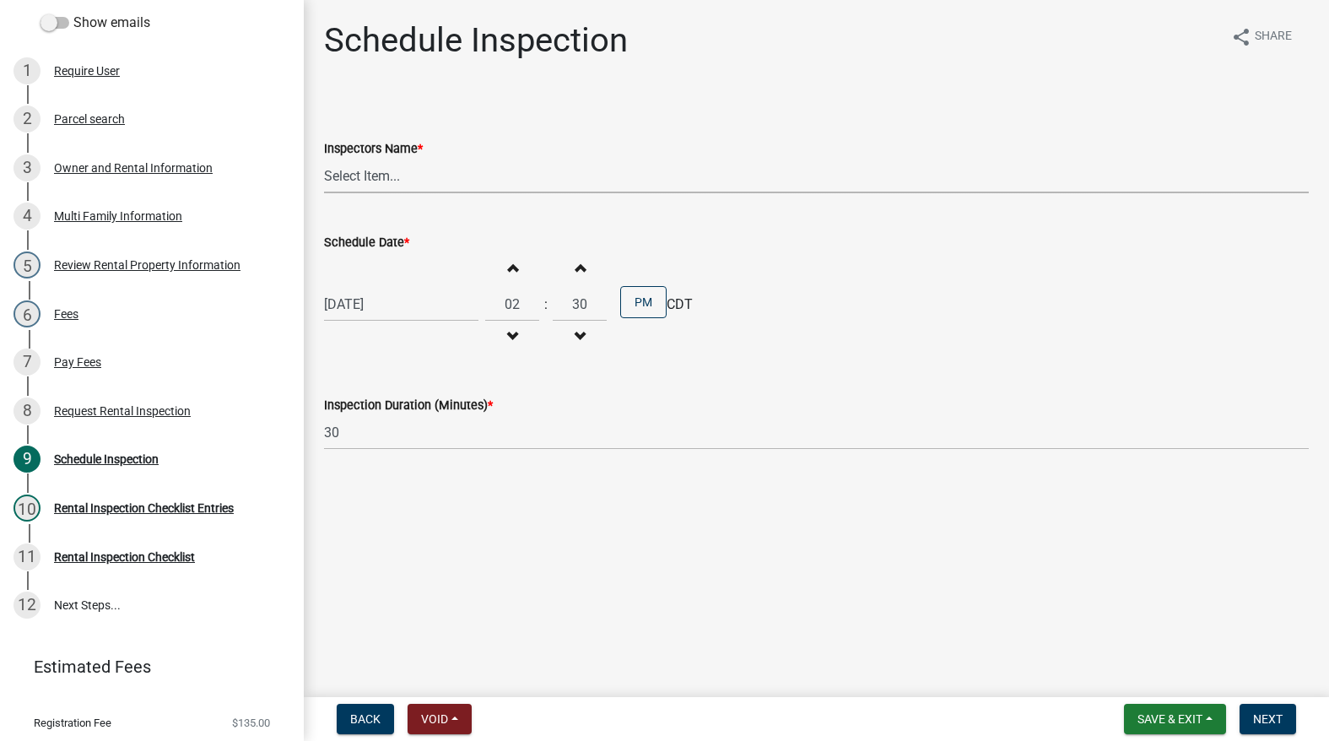
select select "252c9b68-f941-49e4-9705-8f6b19d23831"
click at [324, 159] on select "Select Item... T. Little ([PERSON_NAME]) [PERSON_NAME] ([PERSON_NAME])" at bounding box center [816, 176] width 984 height 35
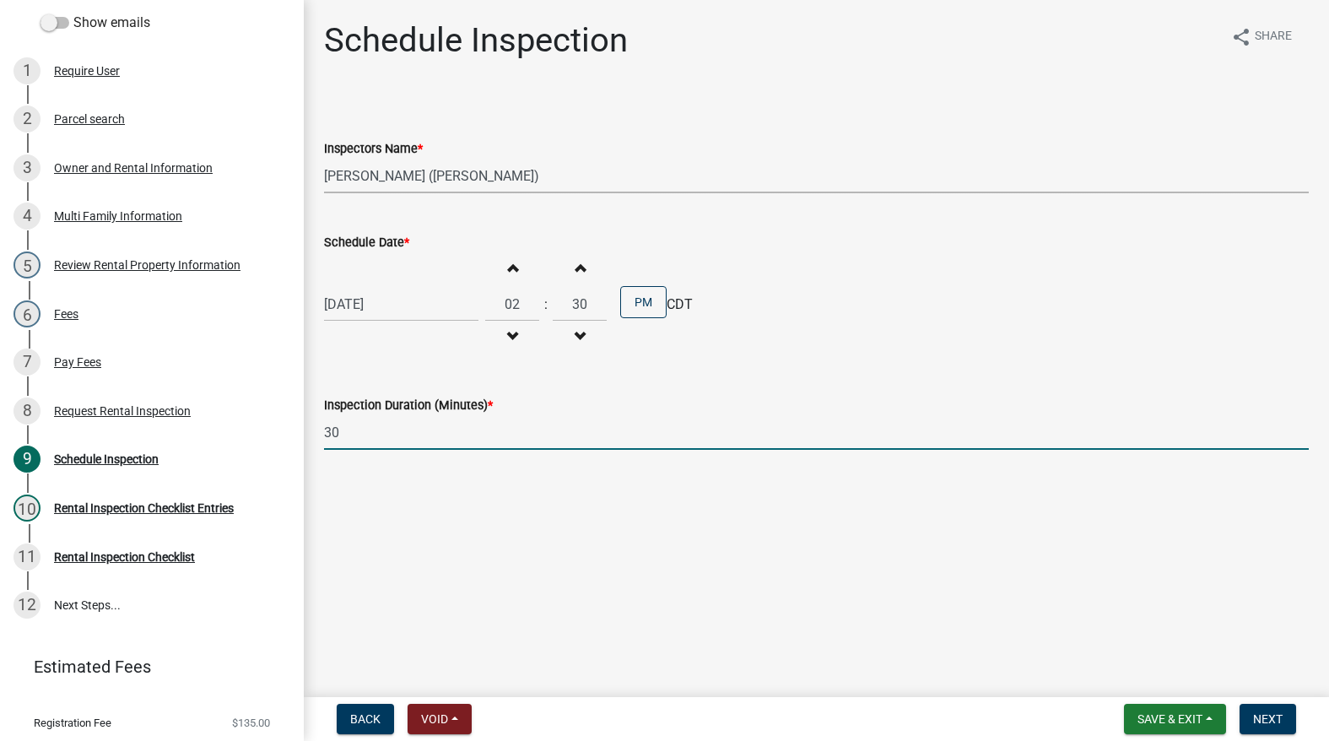
click at [463, 441] on input "30" at bounding box center [816, 432] width 984 height 35
type input "3"
type input "180"
click at [1272, 709] on button "Next" at bounding box center [1267, 718] width 57 height 30
